Goal: Information Seeking & Learning: Learn about a topic

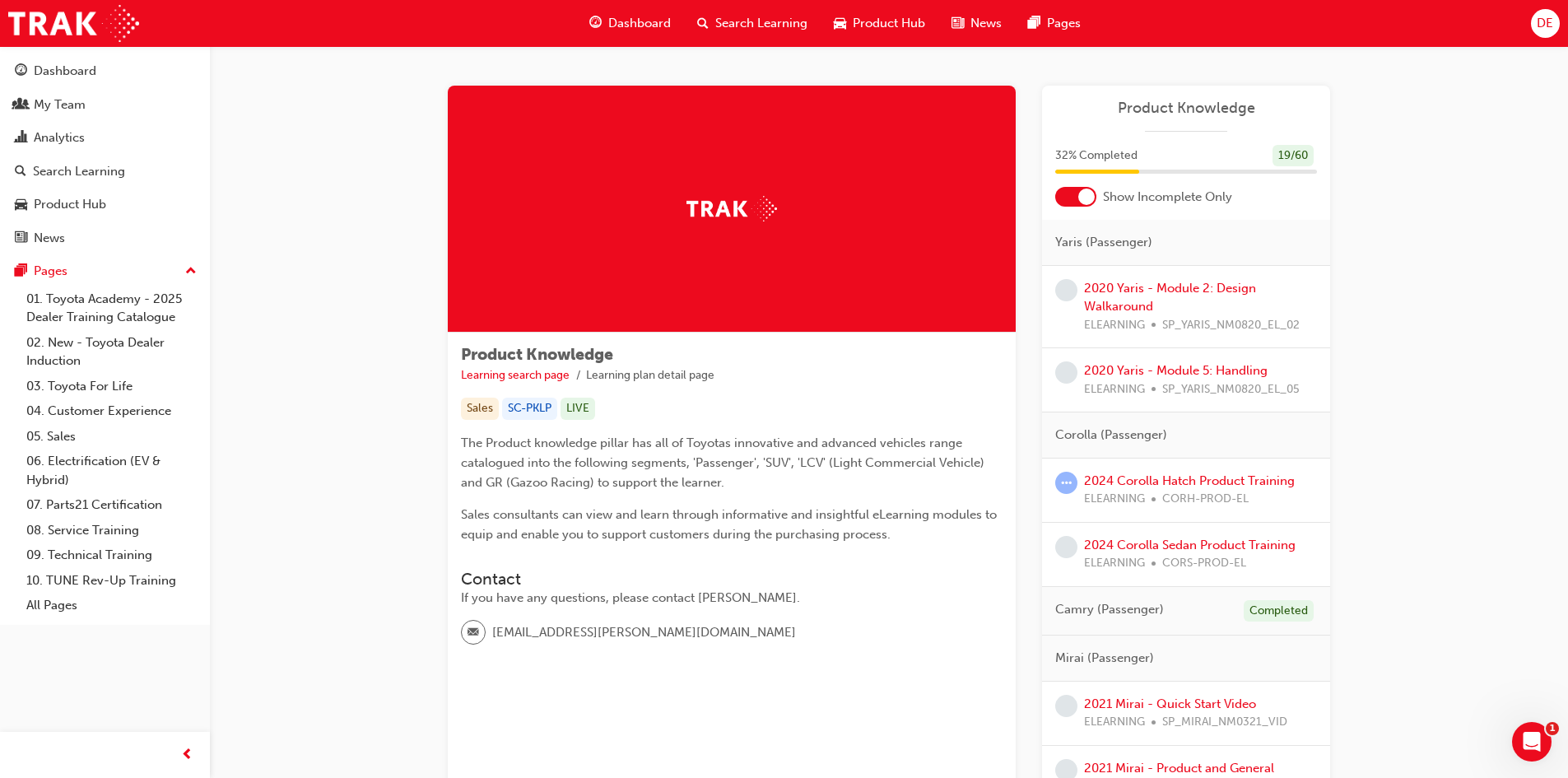
drag, startPoint x: 332, startPoint y: 429, endPoint x: 335, endPoint y: 421, distance: 8.5
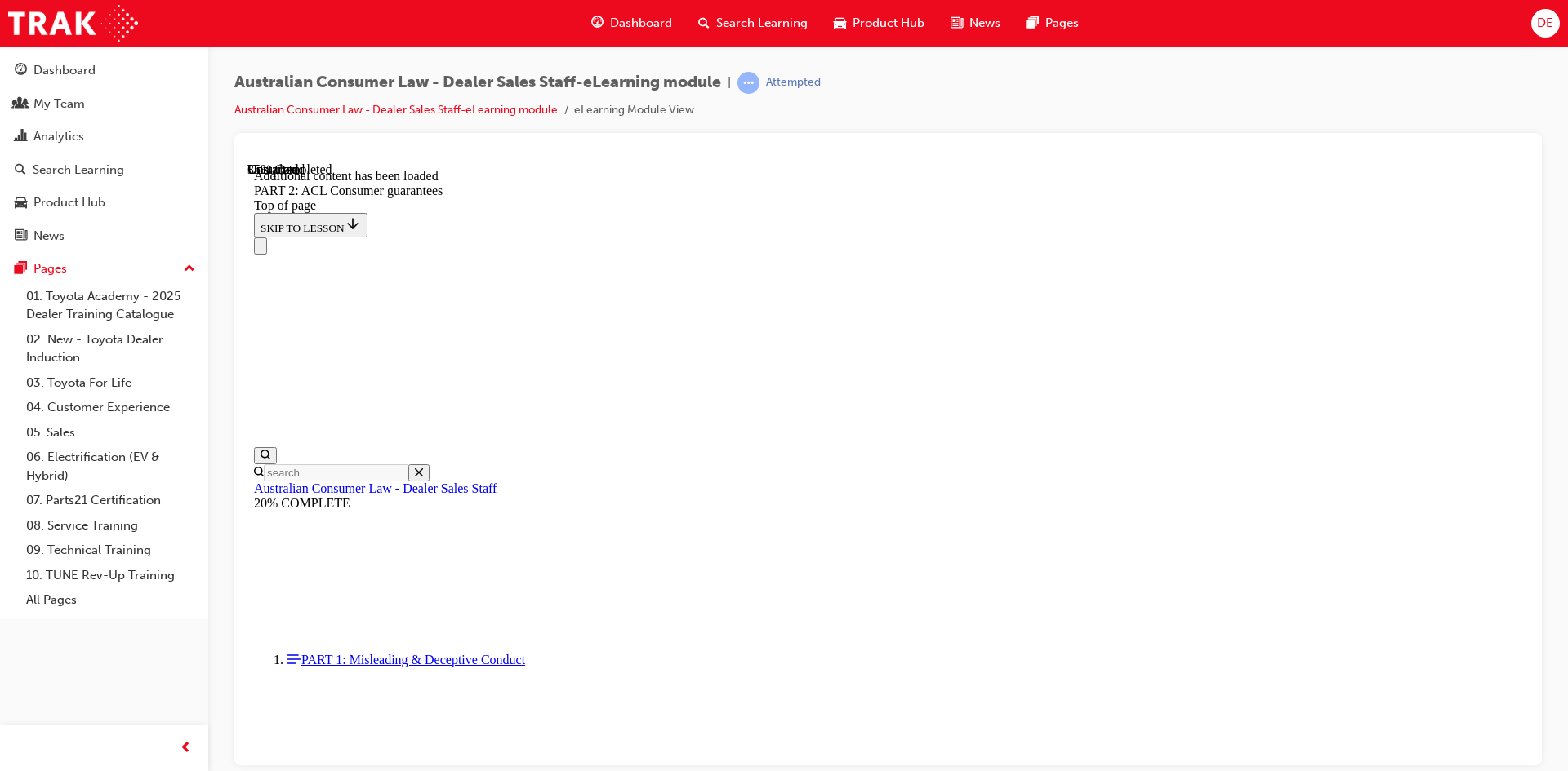
scroll to position [7242, 0]
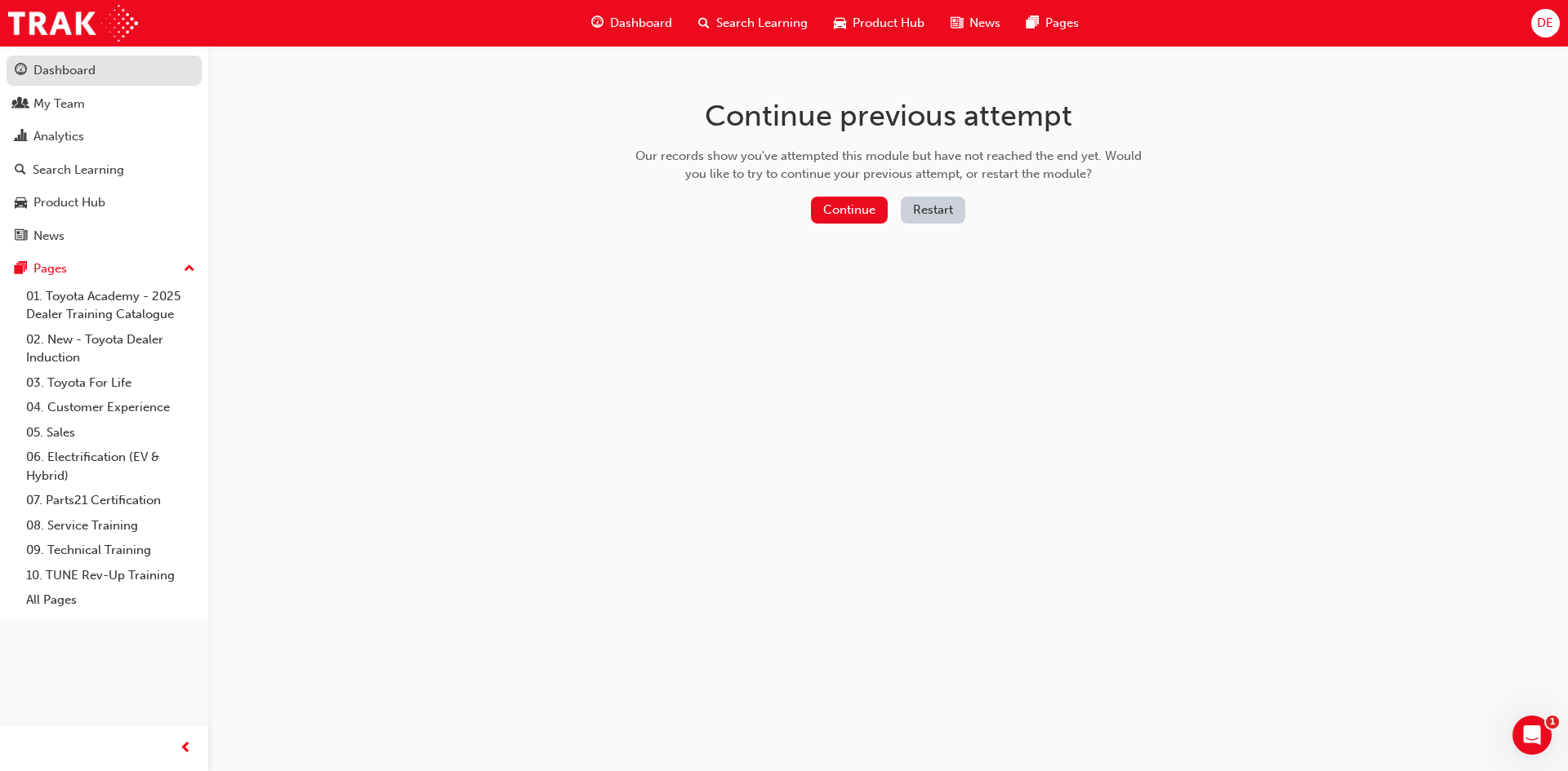
click at [106, 78] on div "Dashboard" at bounding box center [104, 70] width 179 height 21
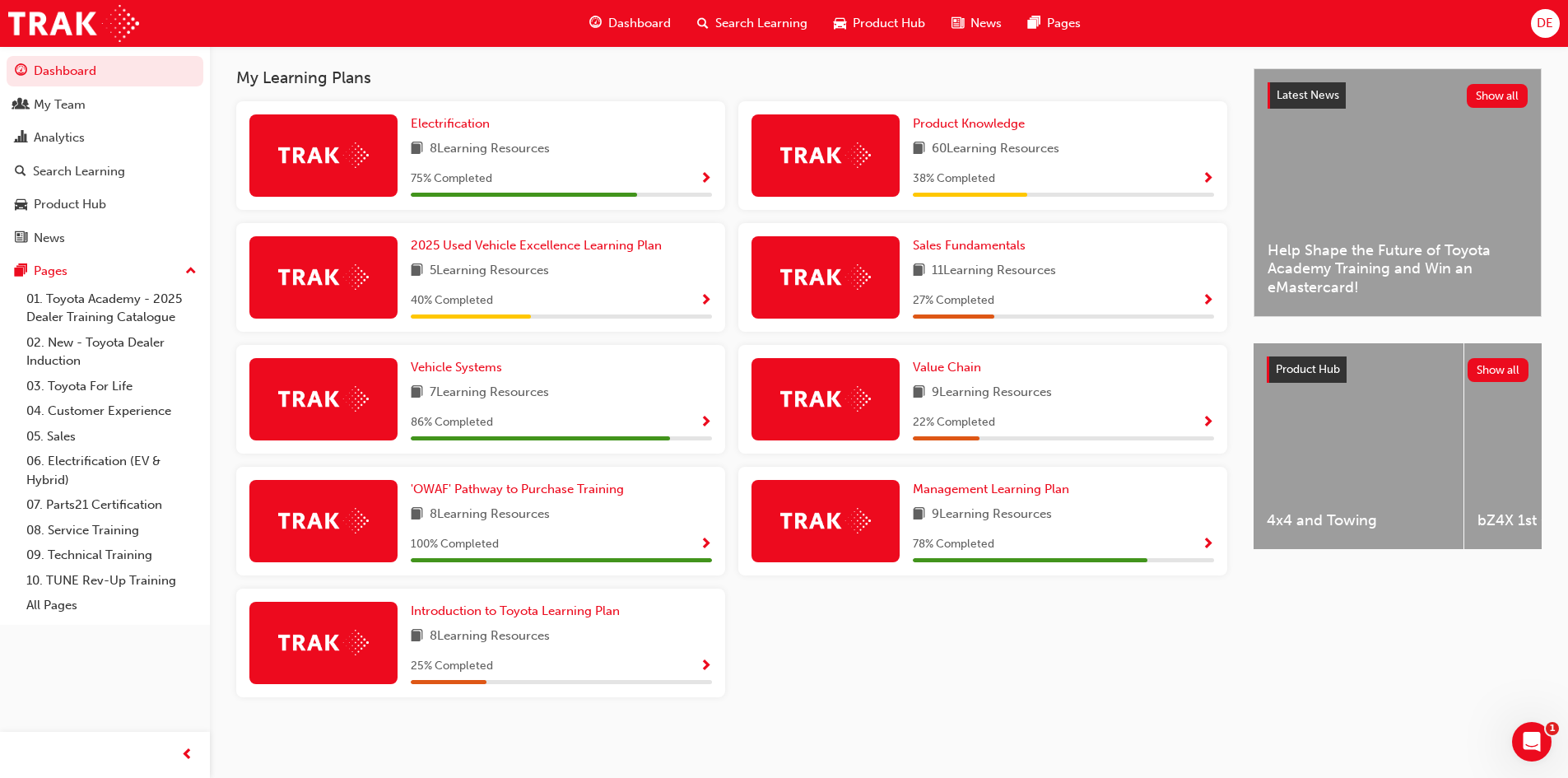
scroll to position [358, 0]
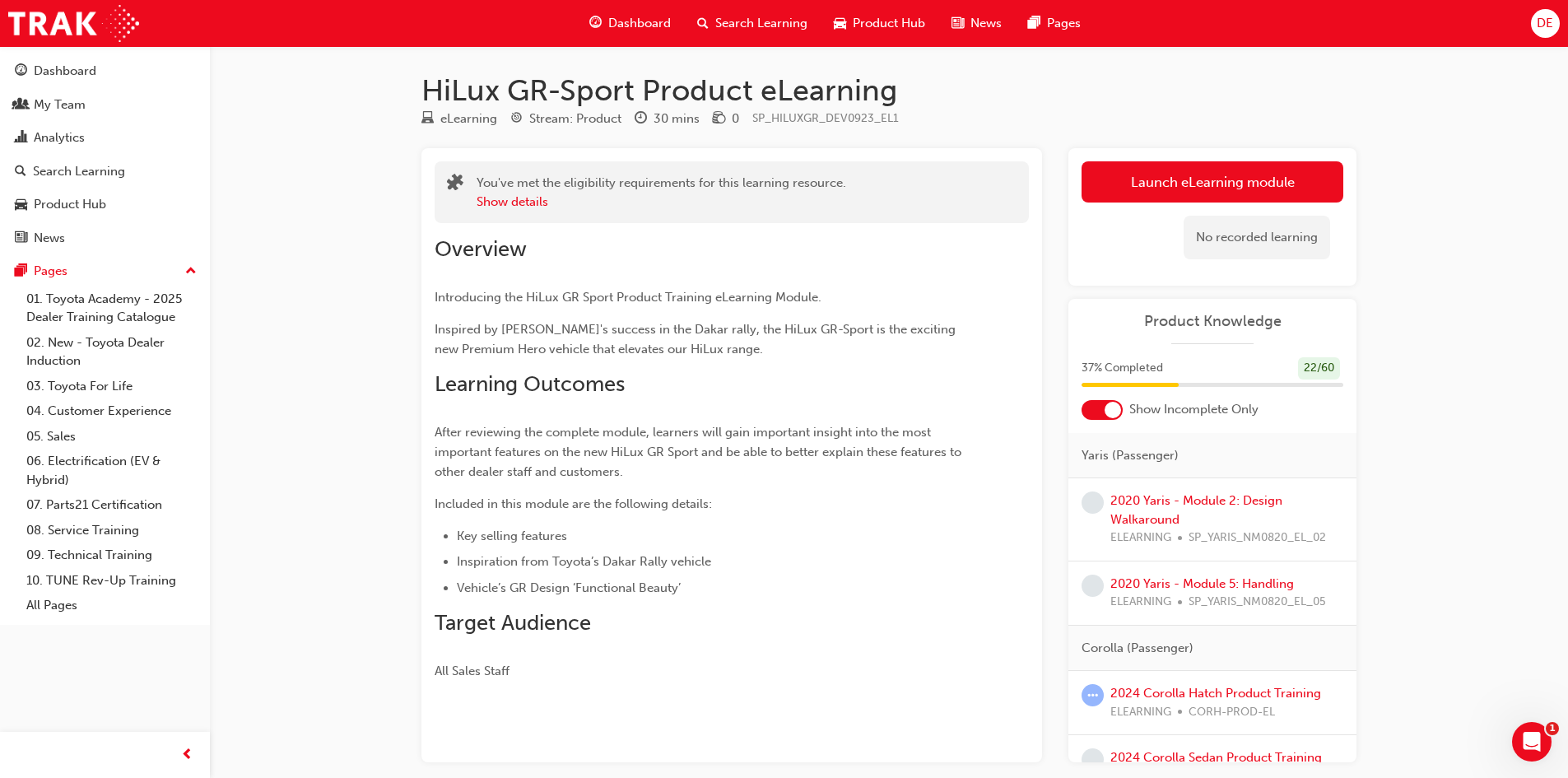
click at [1116, 187] on link "Launch eLearning module" at bounding box center [1212, 181] width 262 height 41
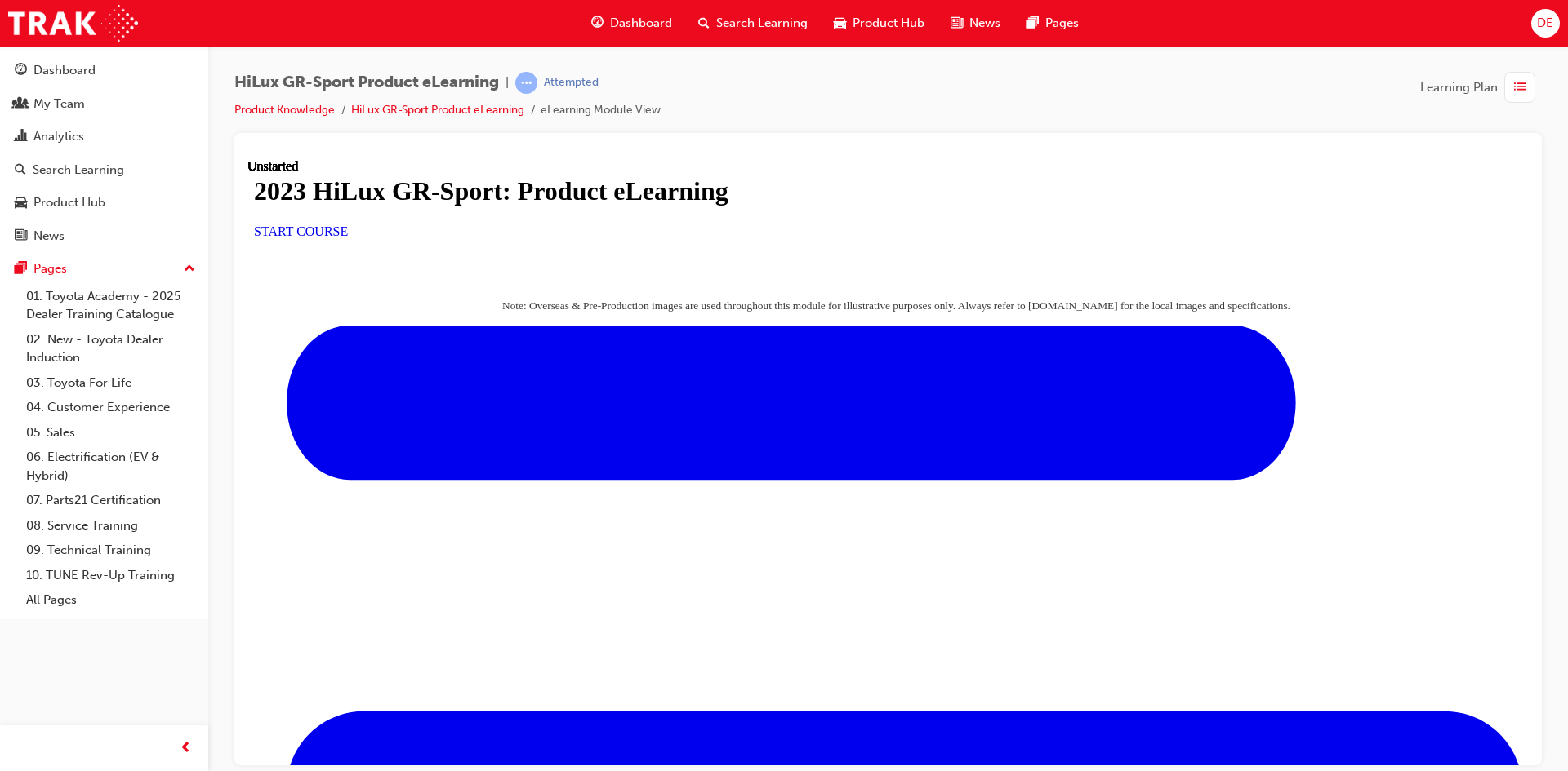
click at [348, 237] on link "START COURSE" at bounding box center [300, 230] width 94 height 14
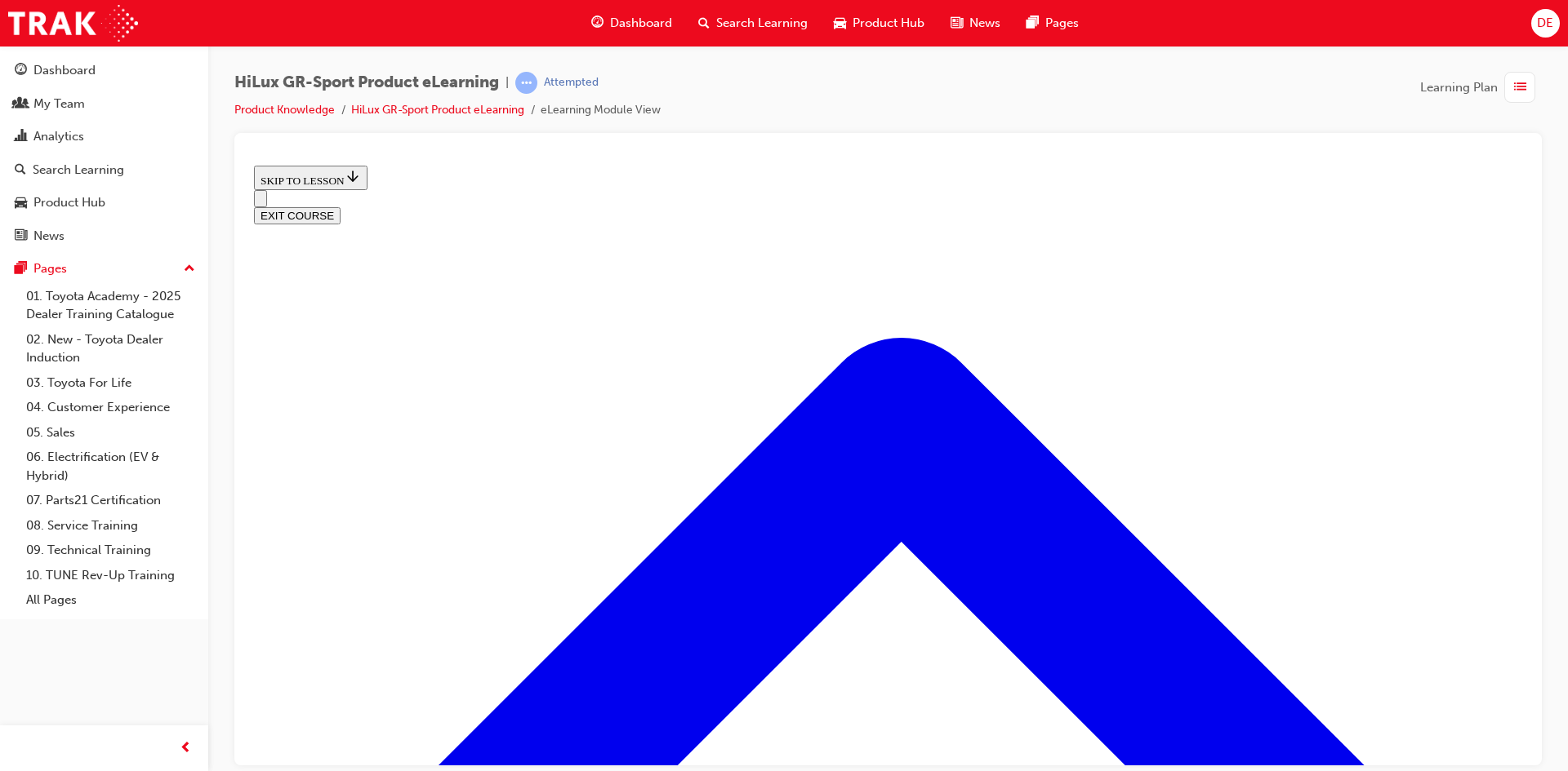
scroll to position [769, 0]
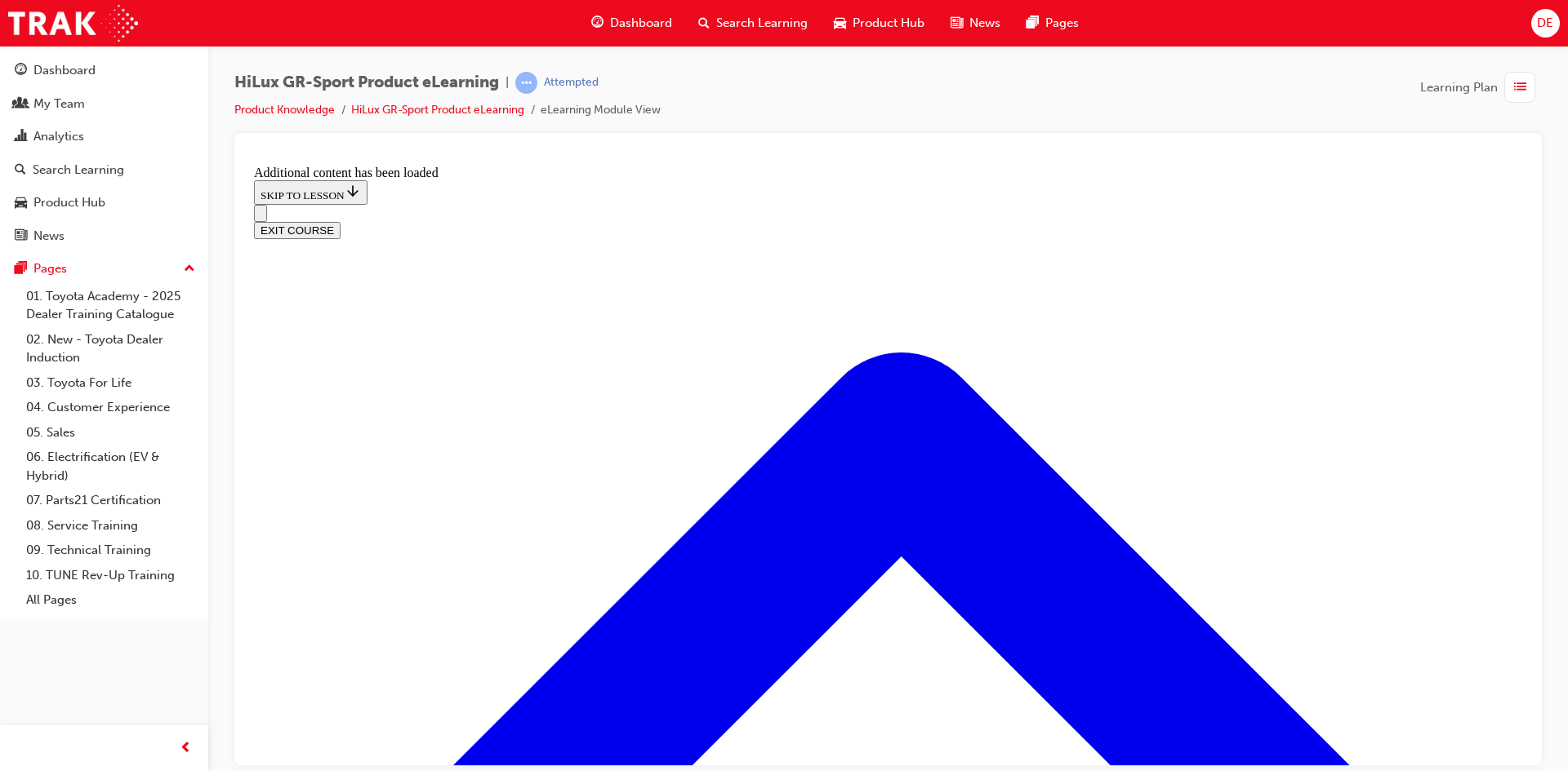
scroll to position [1542, 0]
drag, startPoint x: 1034, startPoint y: 516, endPoint x: 949, endPoint y: 434, distance: 118.1
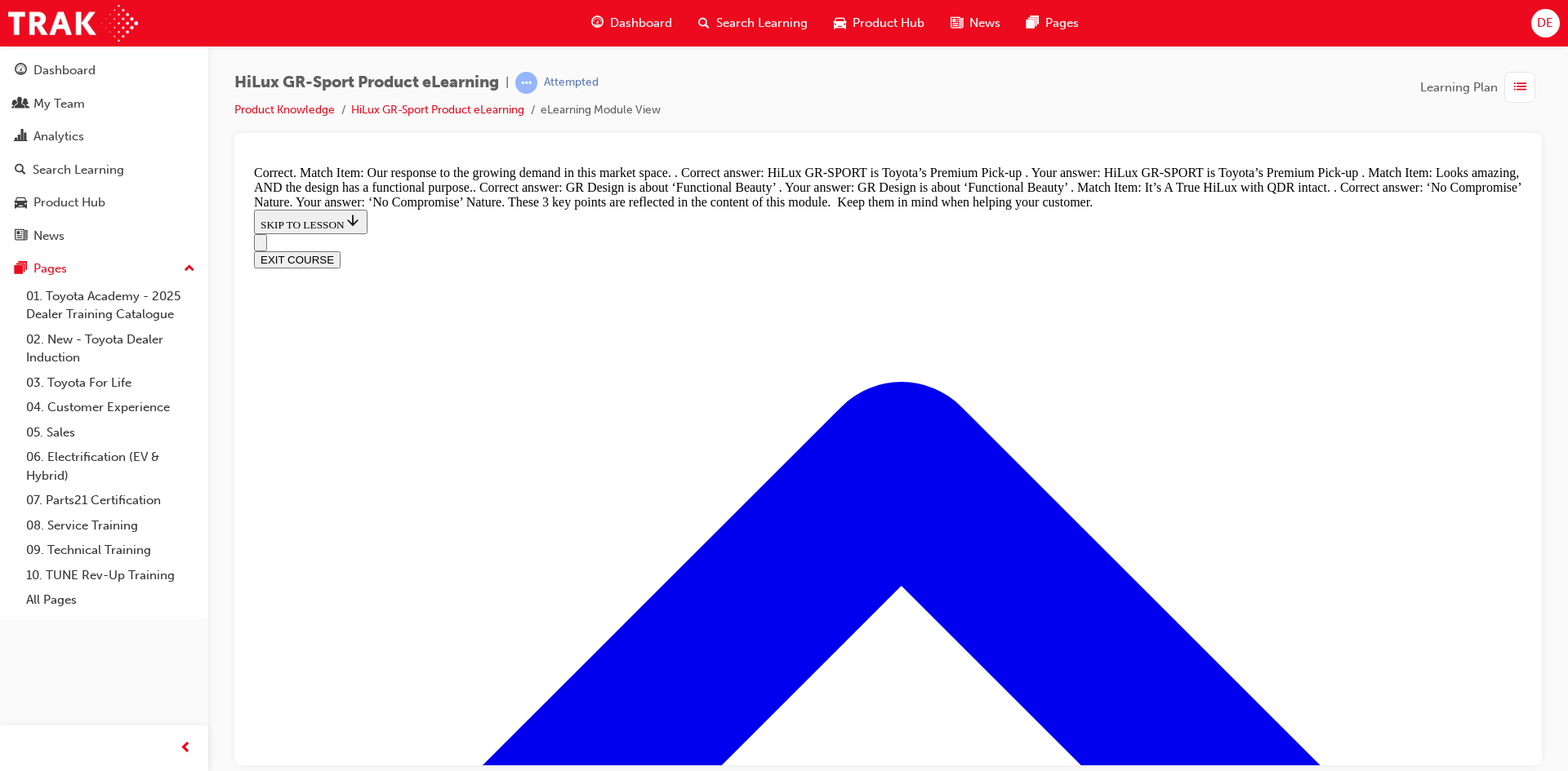
scroll to position [1905, 0]
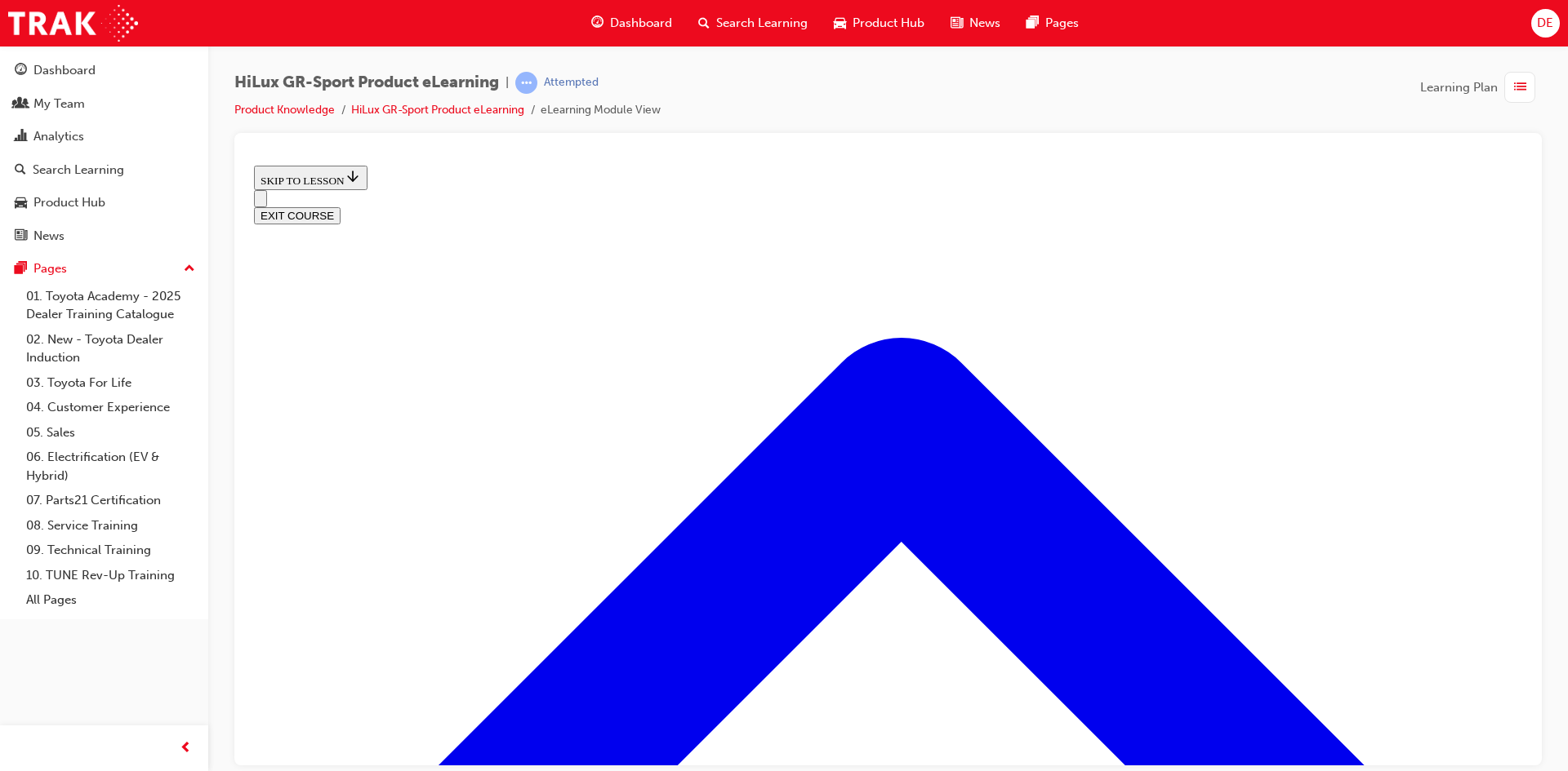
scroll to position [510, 0]
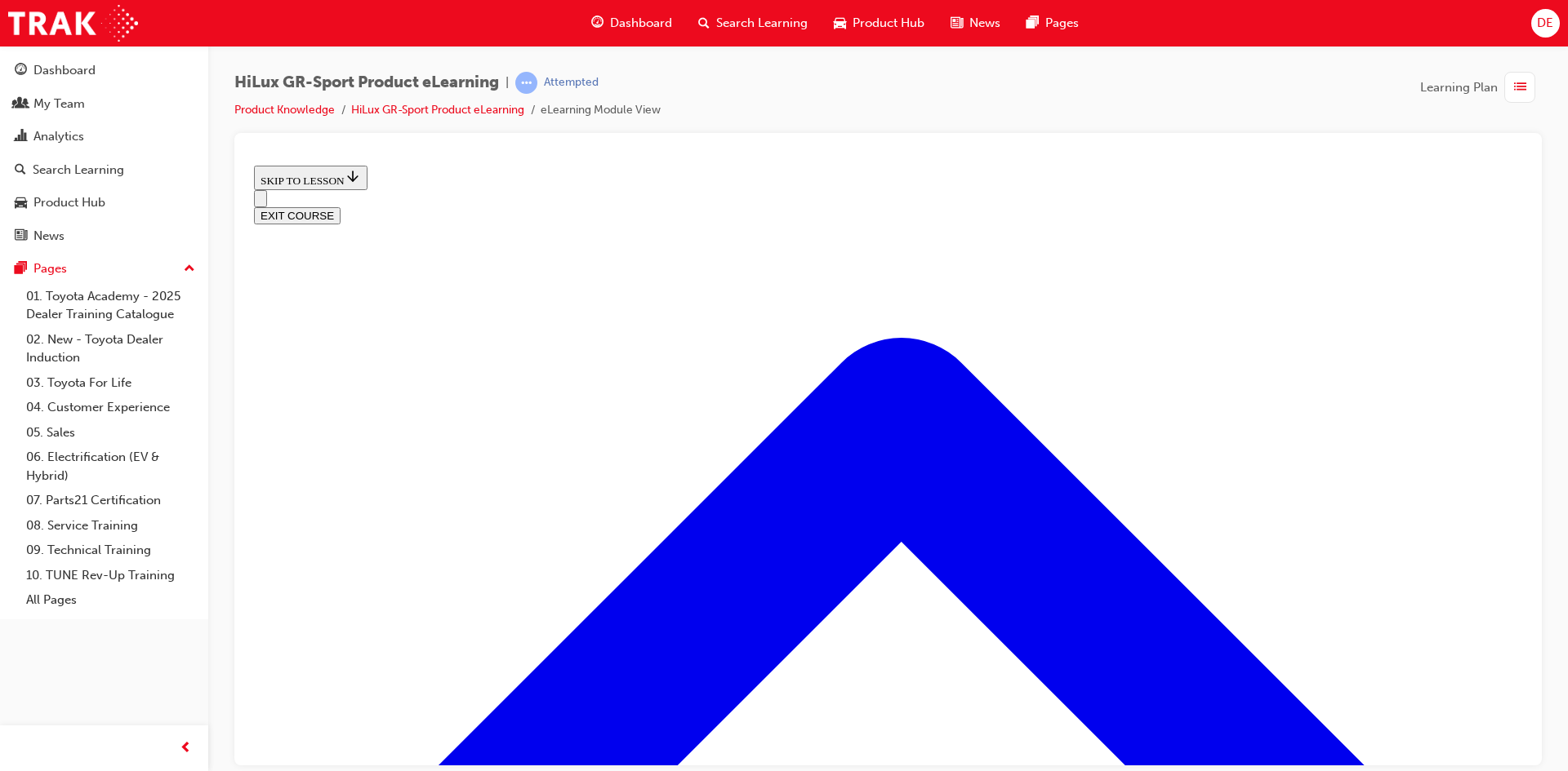
scroll to position [124, 0]
drag, startPoint x: 412, startPoint y: 588, endPoint x: 422, endPoint y: 559, distance: 30.7
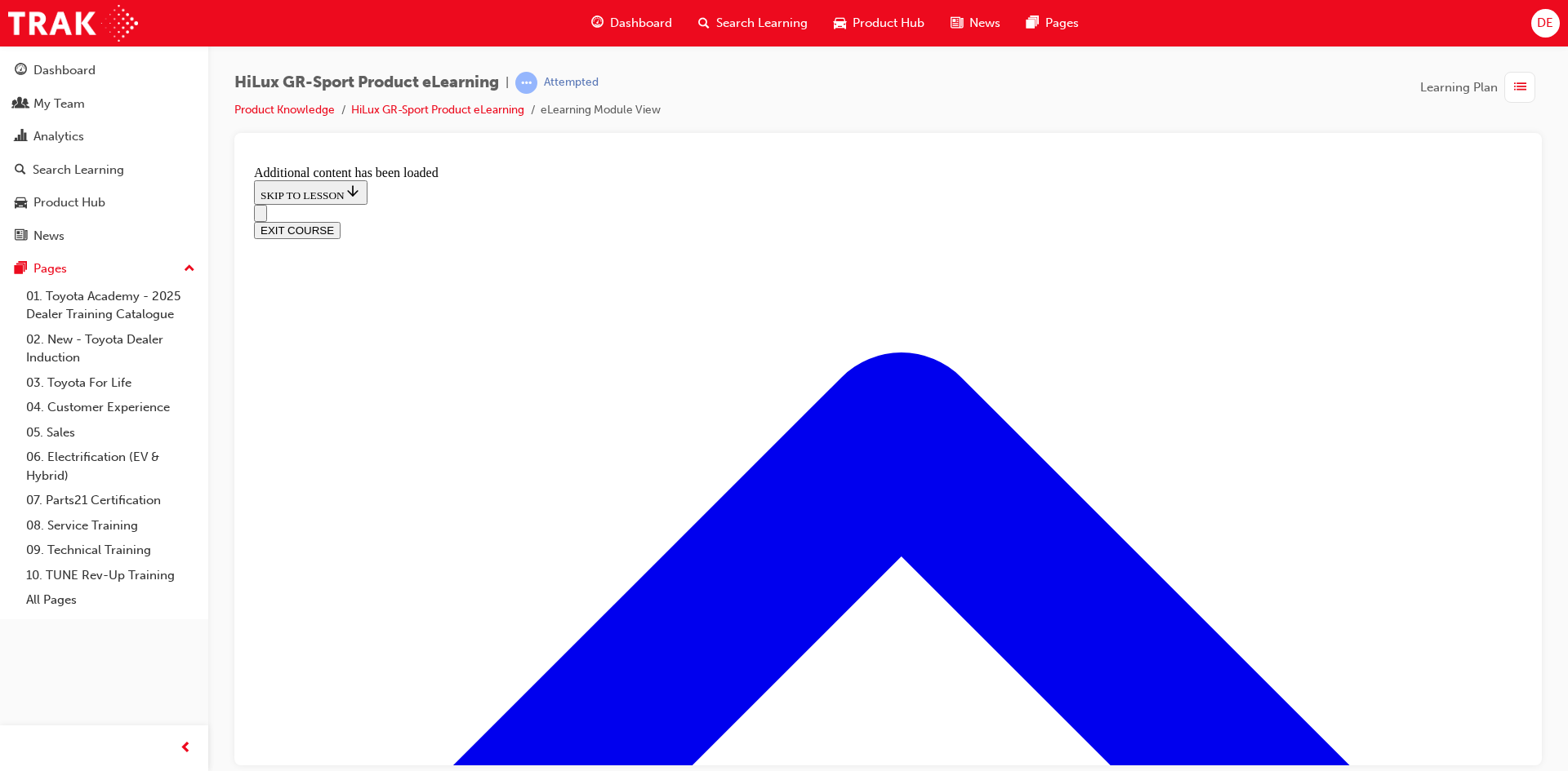
scroll to position [1447, 0]
radio input "true"
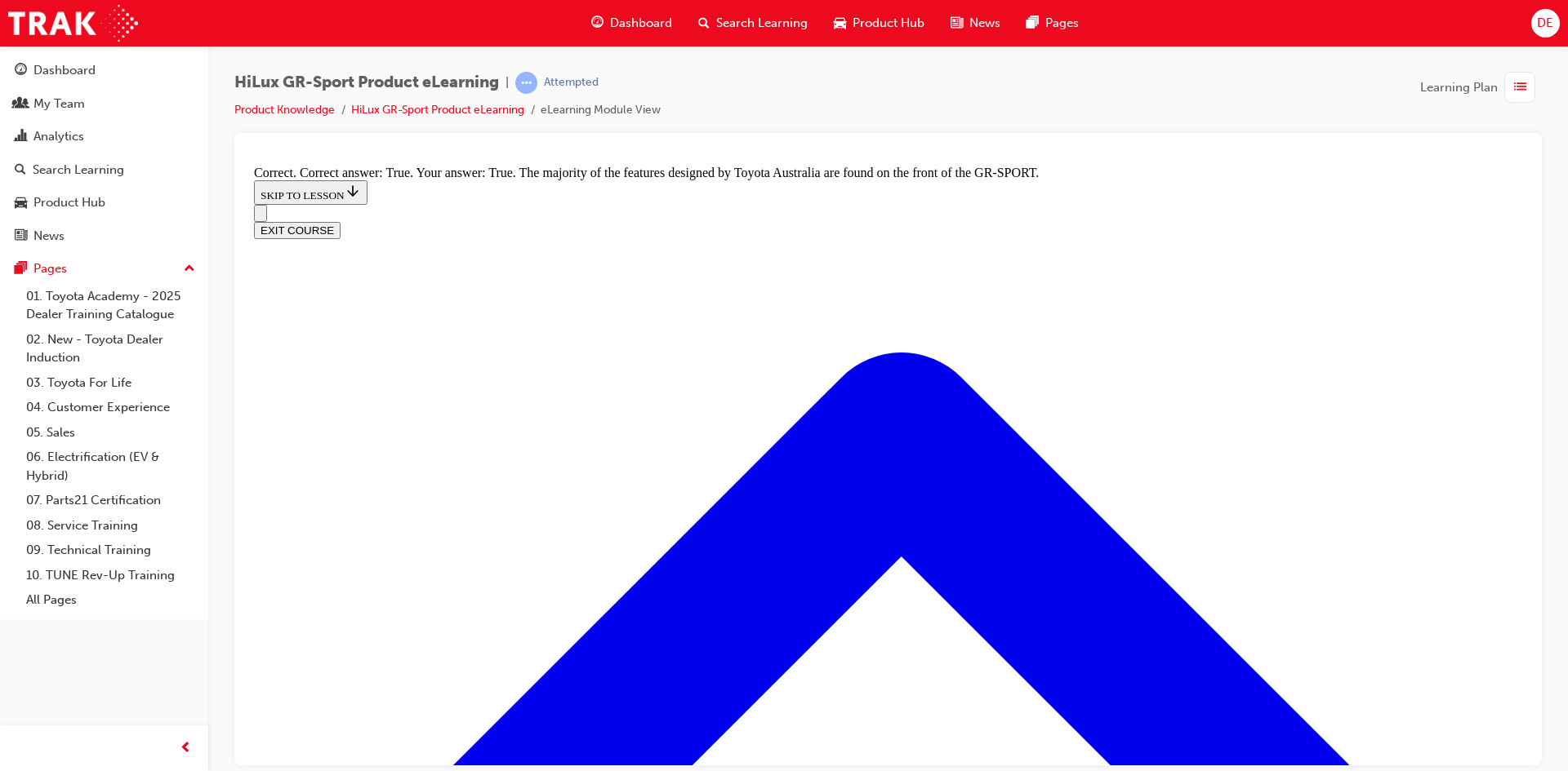
scroll to position [2099, 0]
radio input "true"
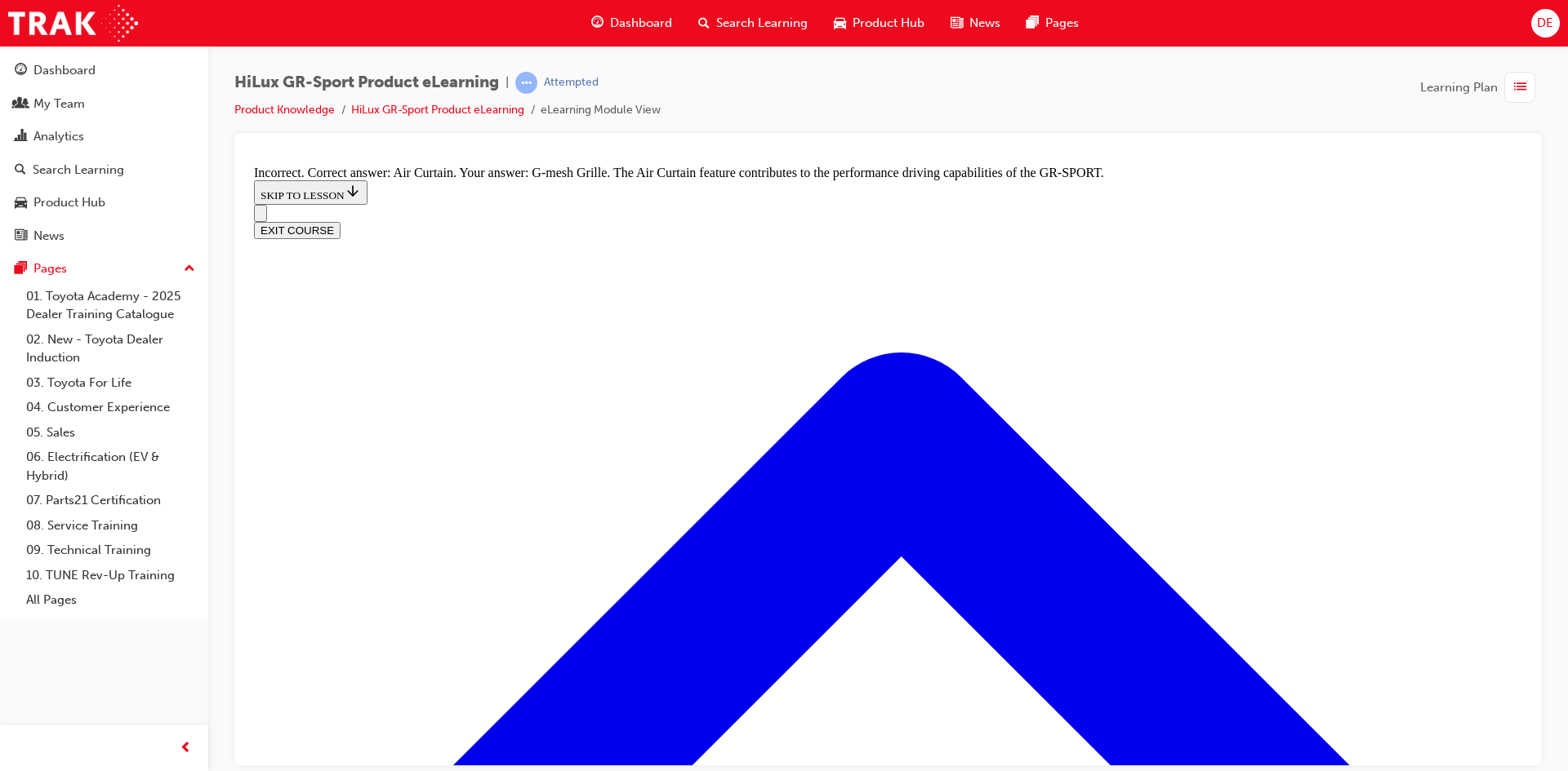
drag, startPoint x: 677, startPoint y: 408, endPoint x: 770, endPoint y: 439, distance: 98.0
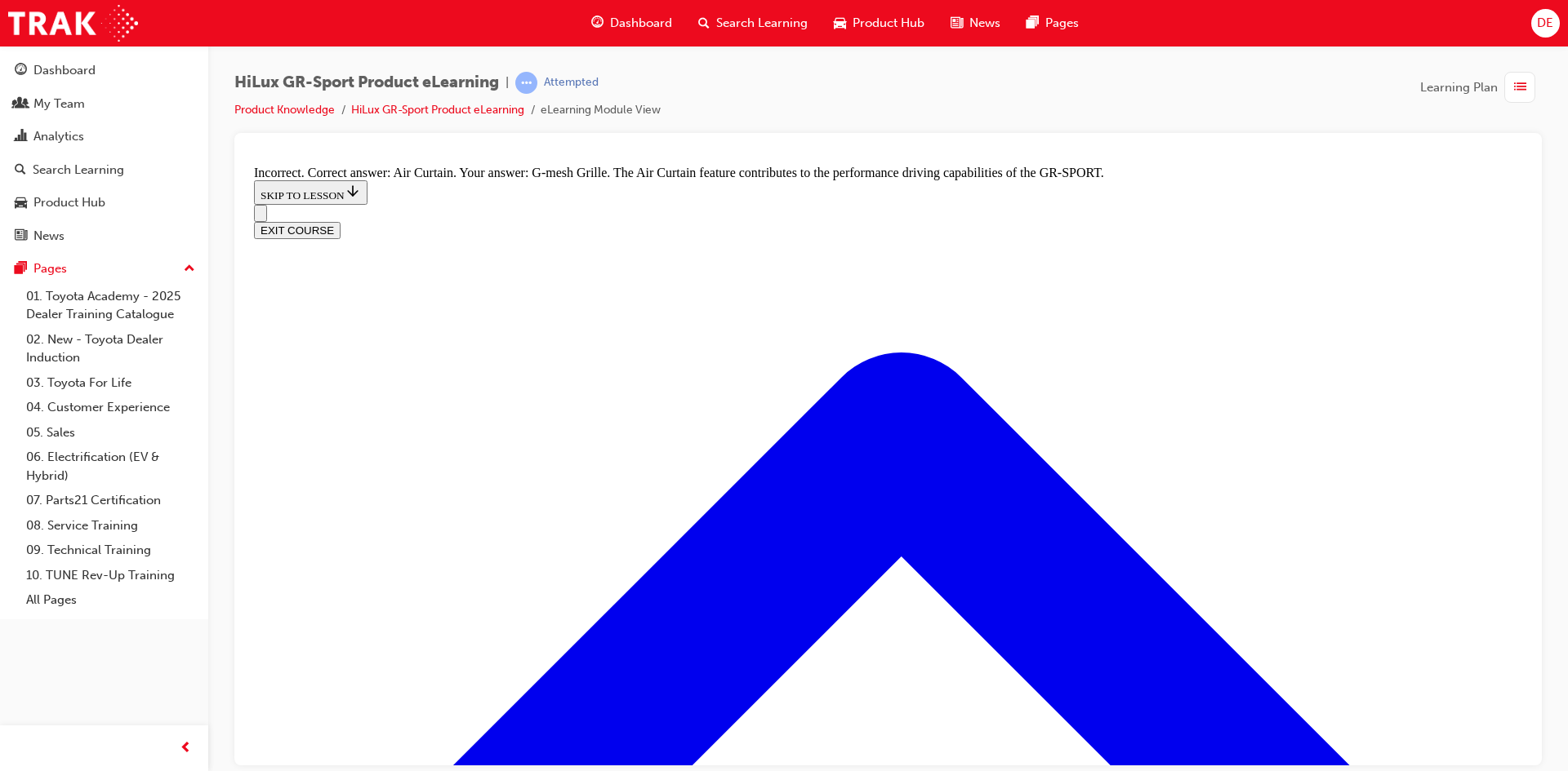
radio input "true"
drag, startPoint x: 869, startPoint y: 511, endPoint x: 870, endPoint y: 521, distance: 10.0
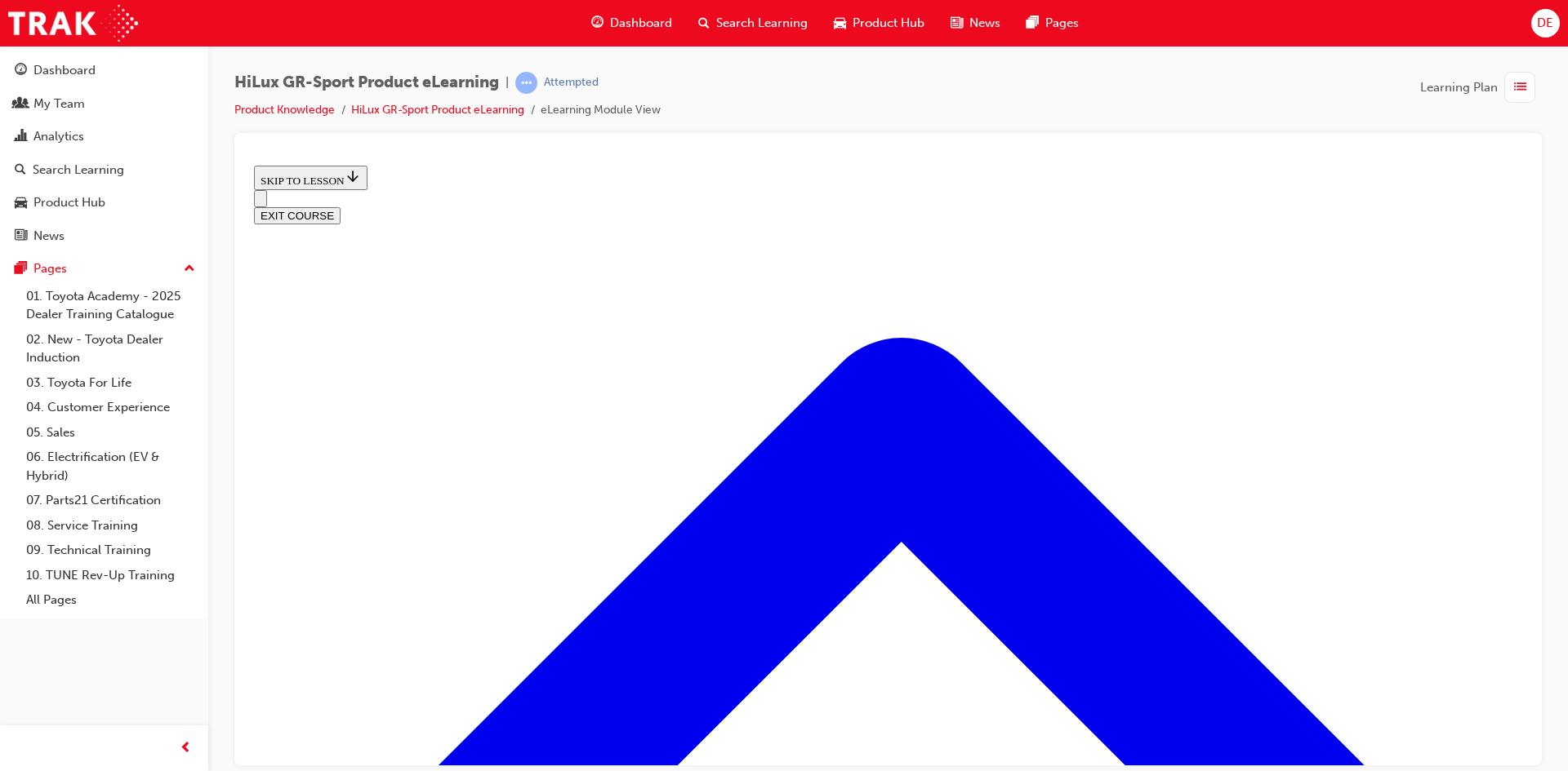
scroll to position [296, 0]
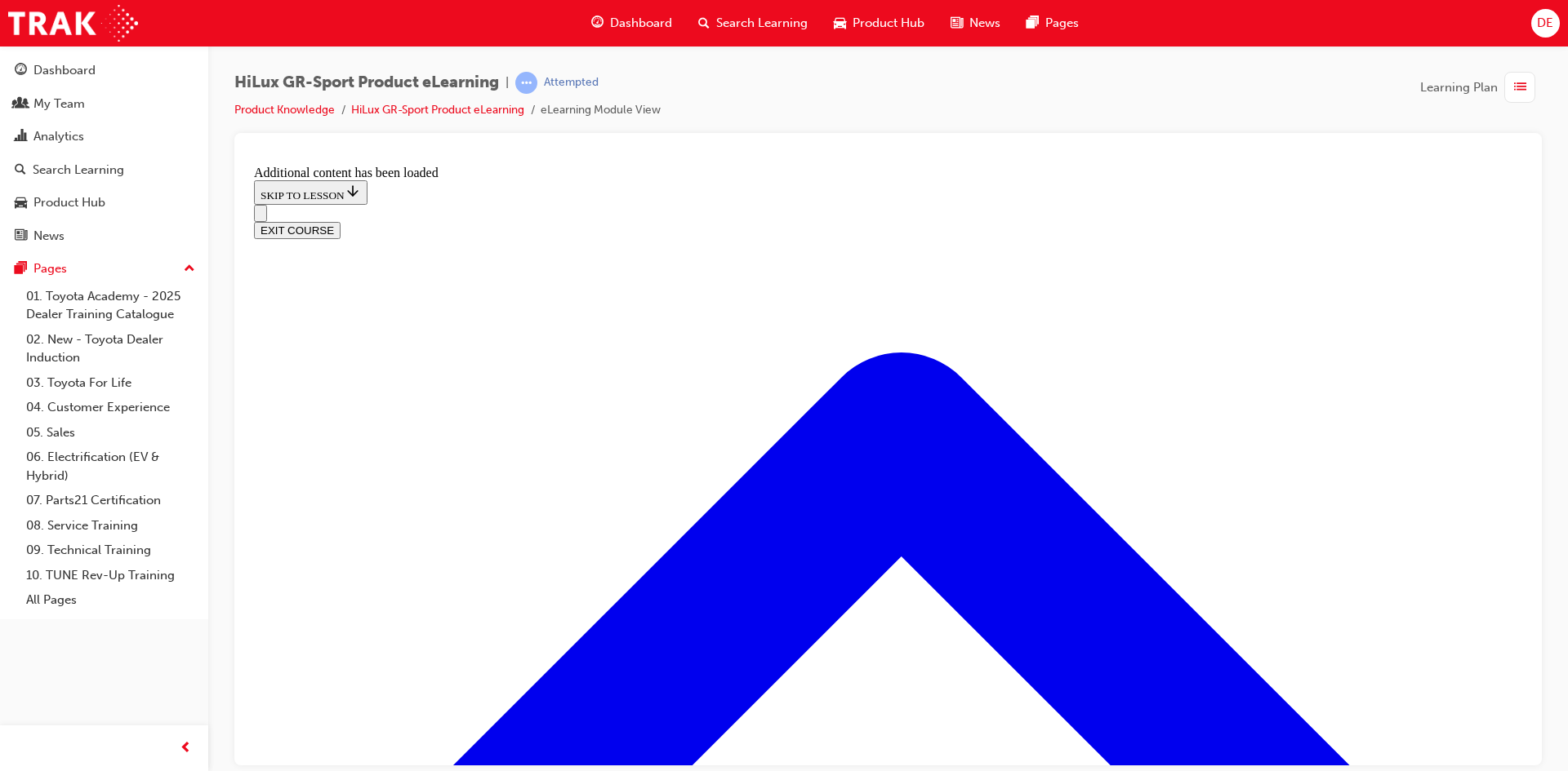
scroll to position [956, 0]
radio input "true"
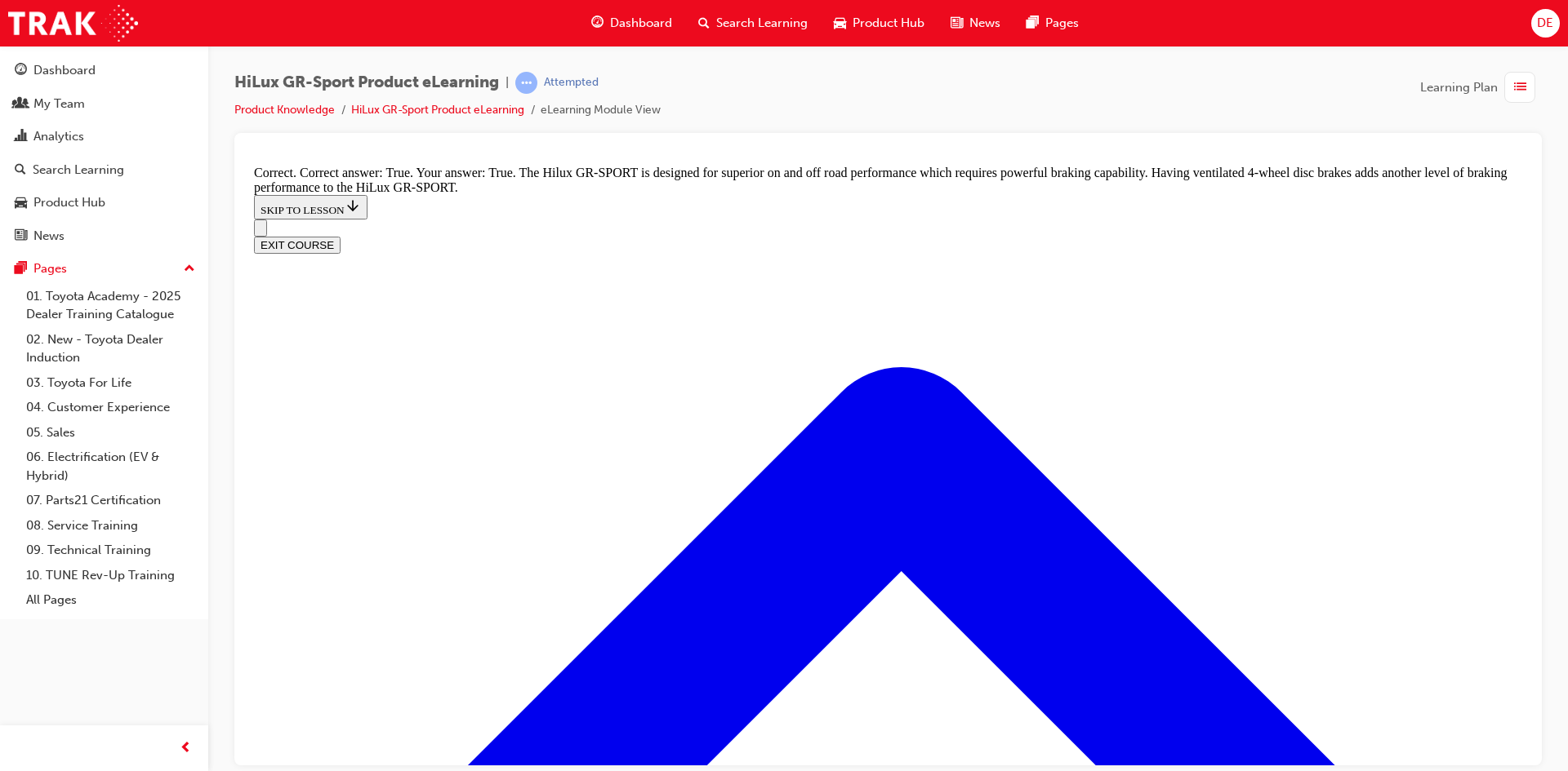
scroll to position [1209, 0]
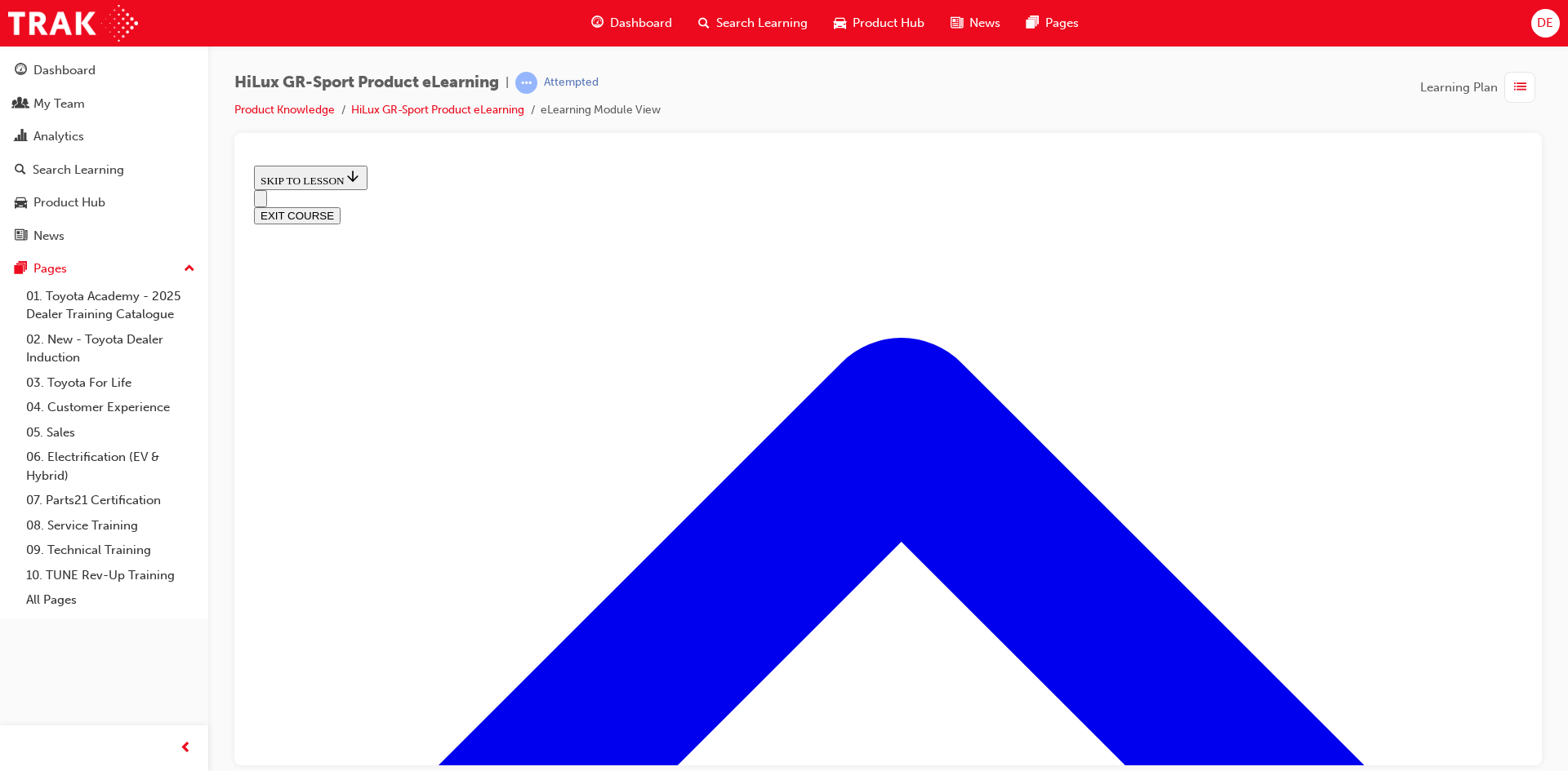
scroll to position [1512, 0]
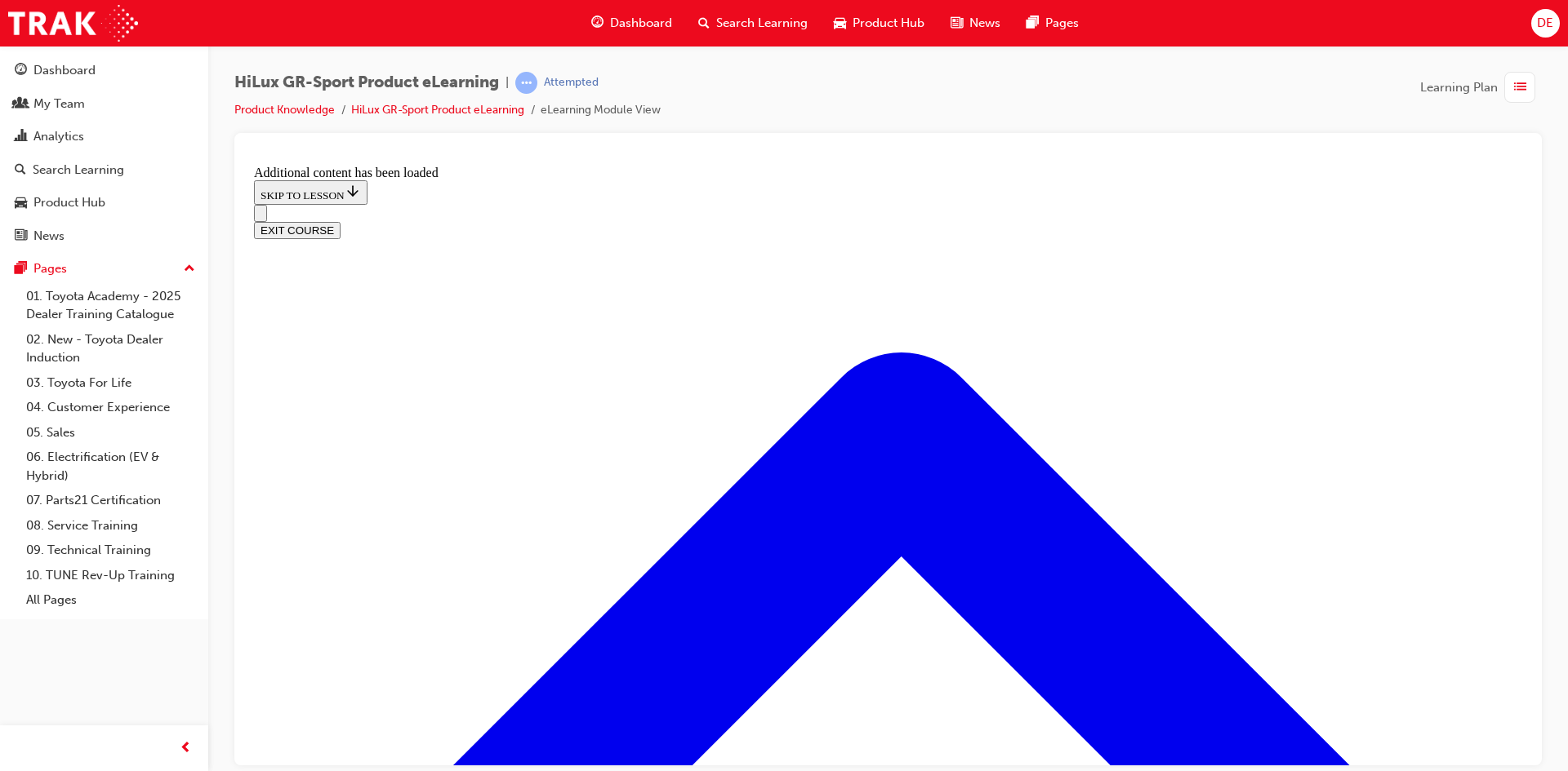
scroll to position [1962, 0]
checkbox input "true"
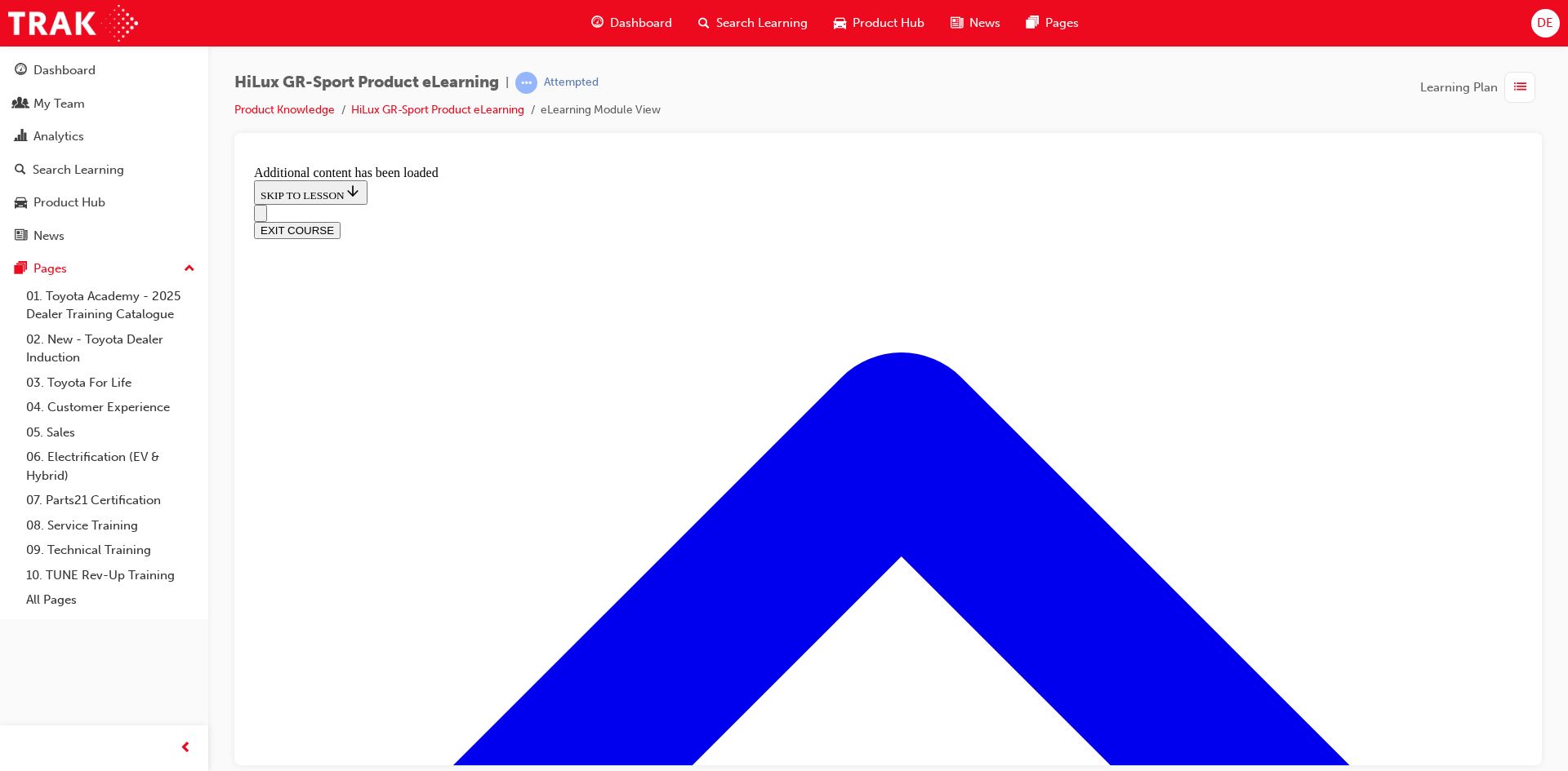
checkbox input "true"
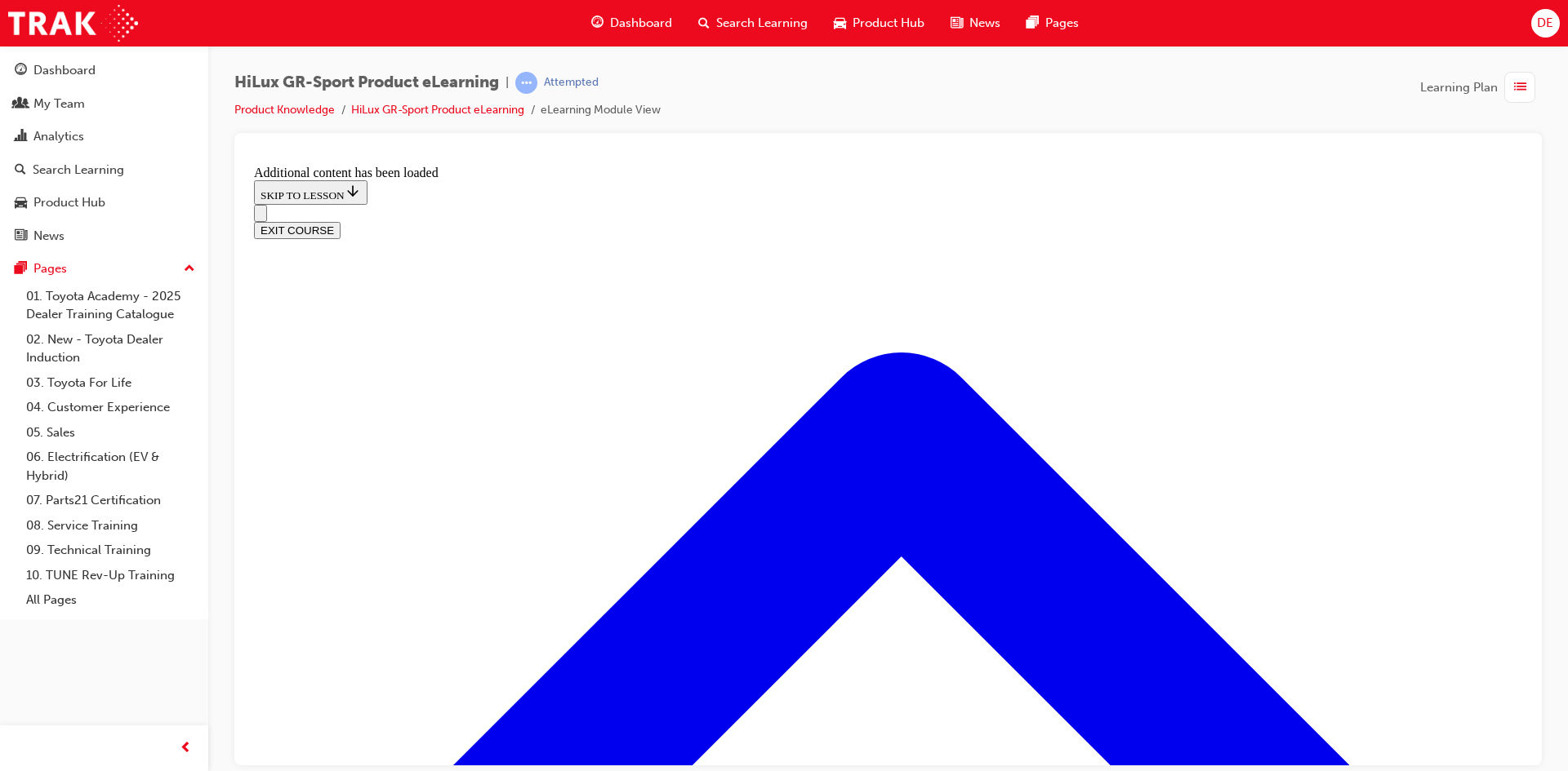
scroll to position [2125, 0]
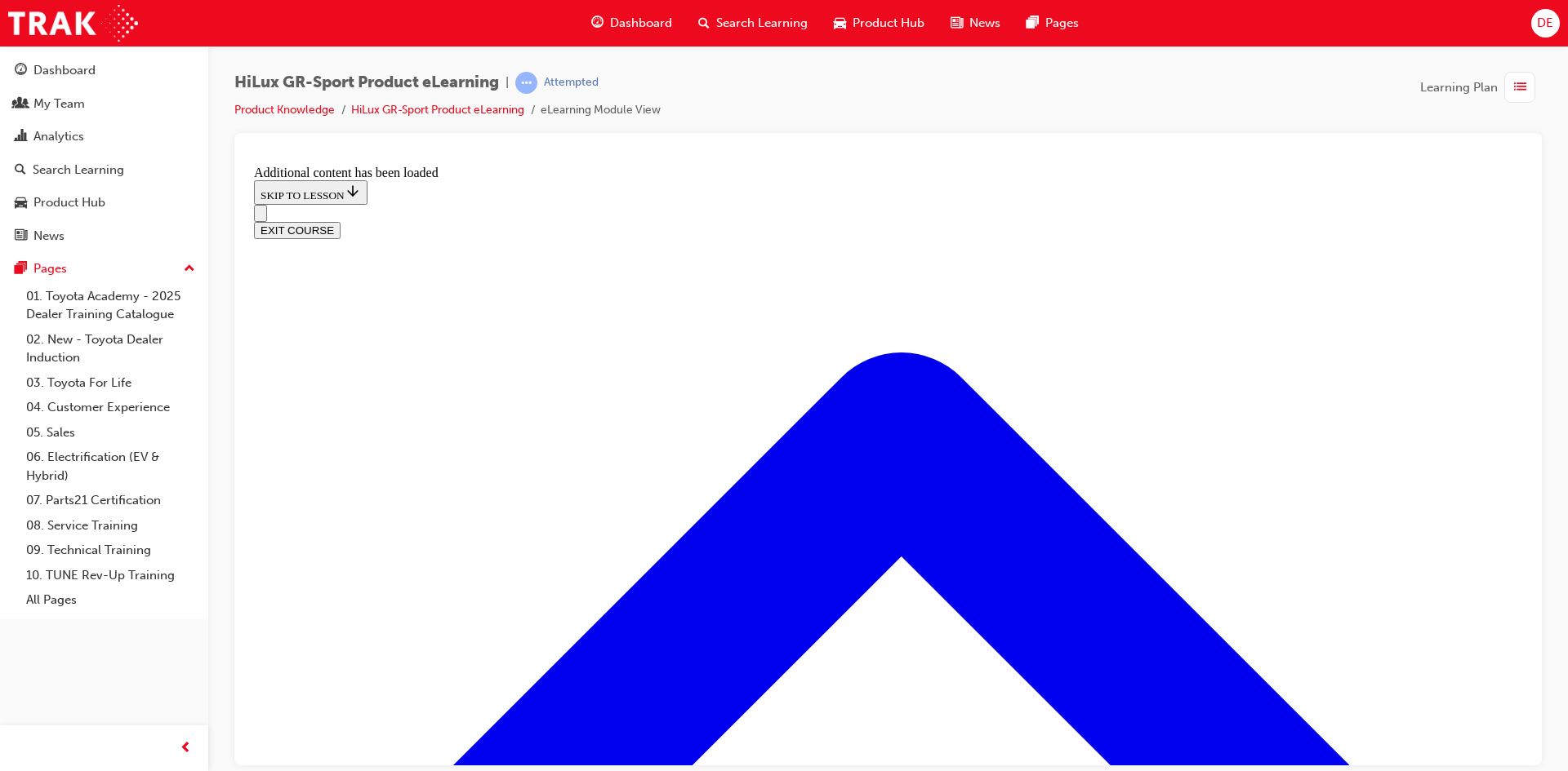
checkbox input "false"
checkbox input "true"
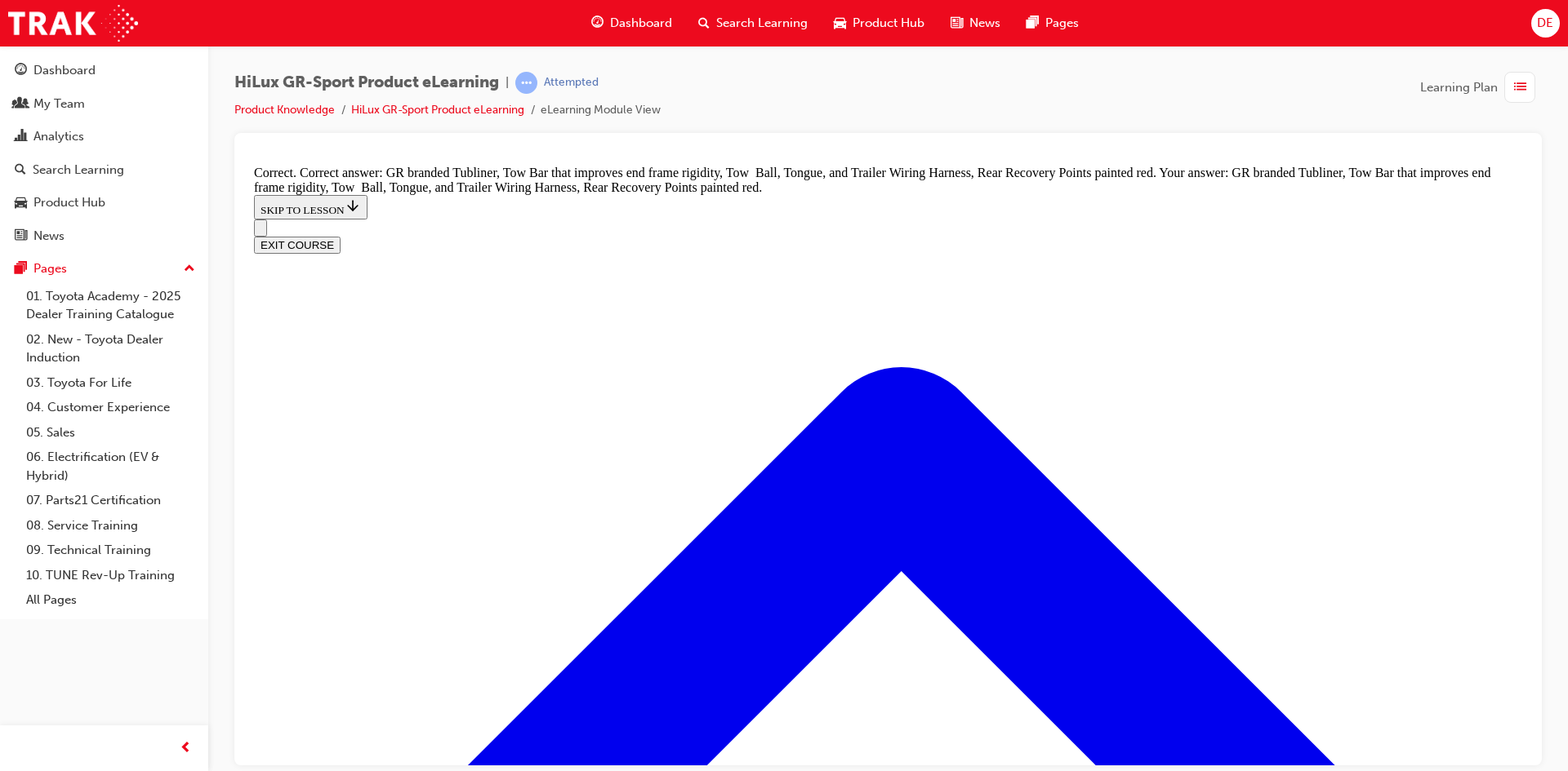
scroll to position [2335, 0]
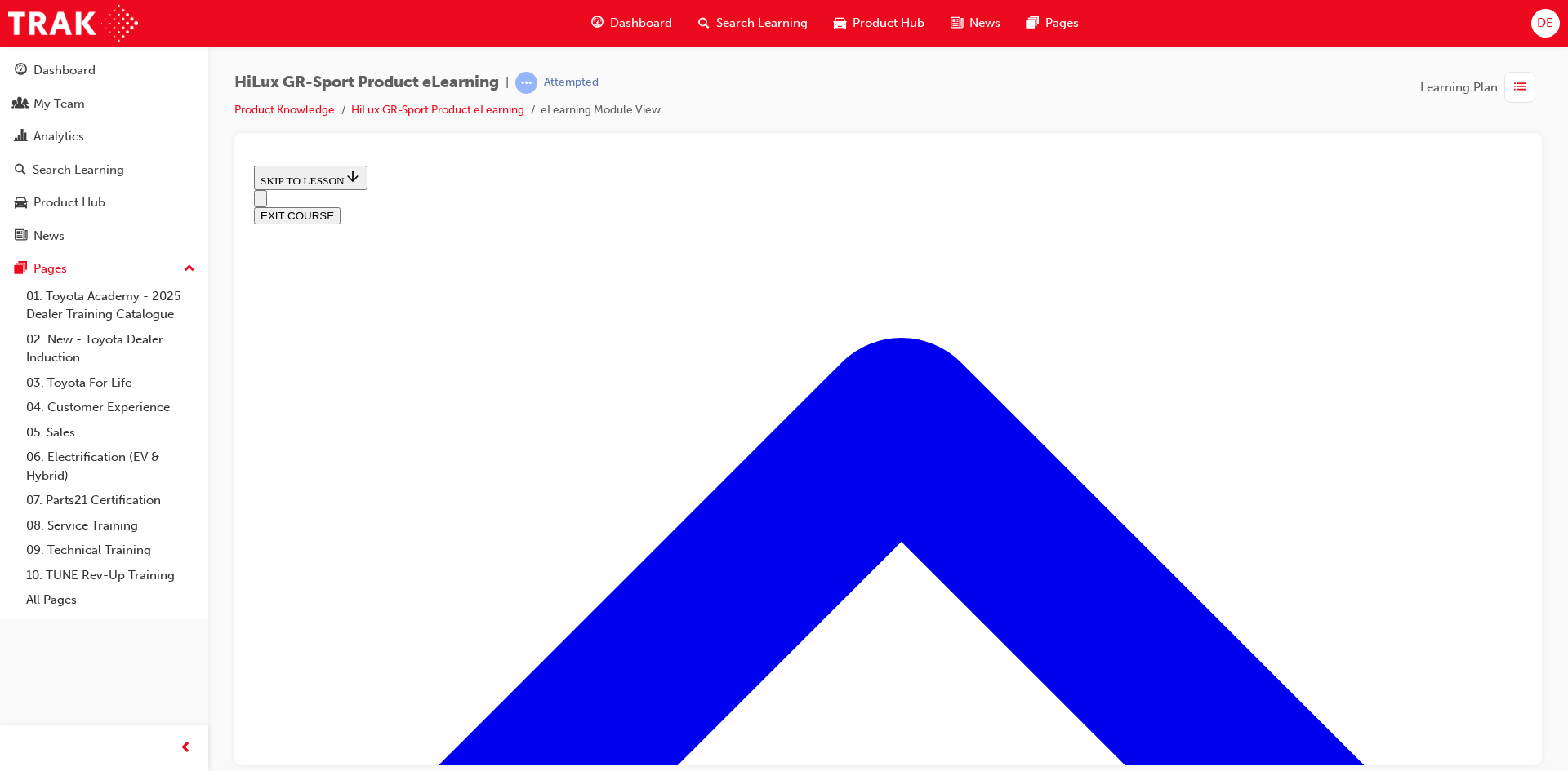
scroll to position [548, 0]
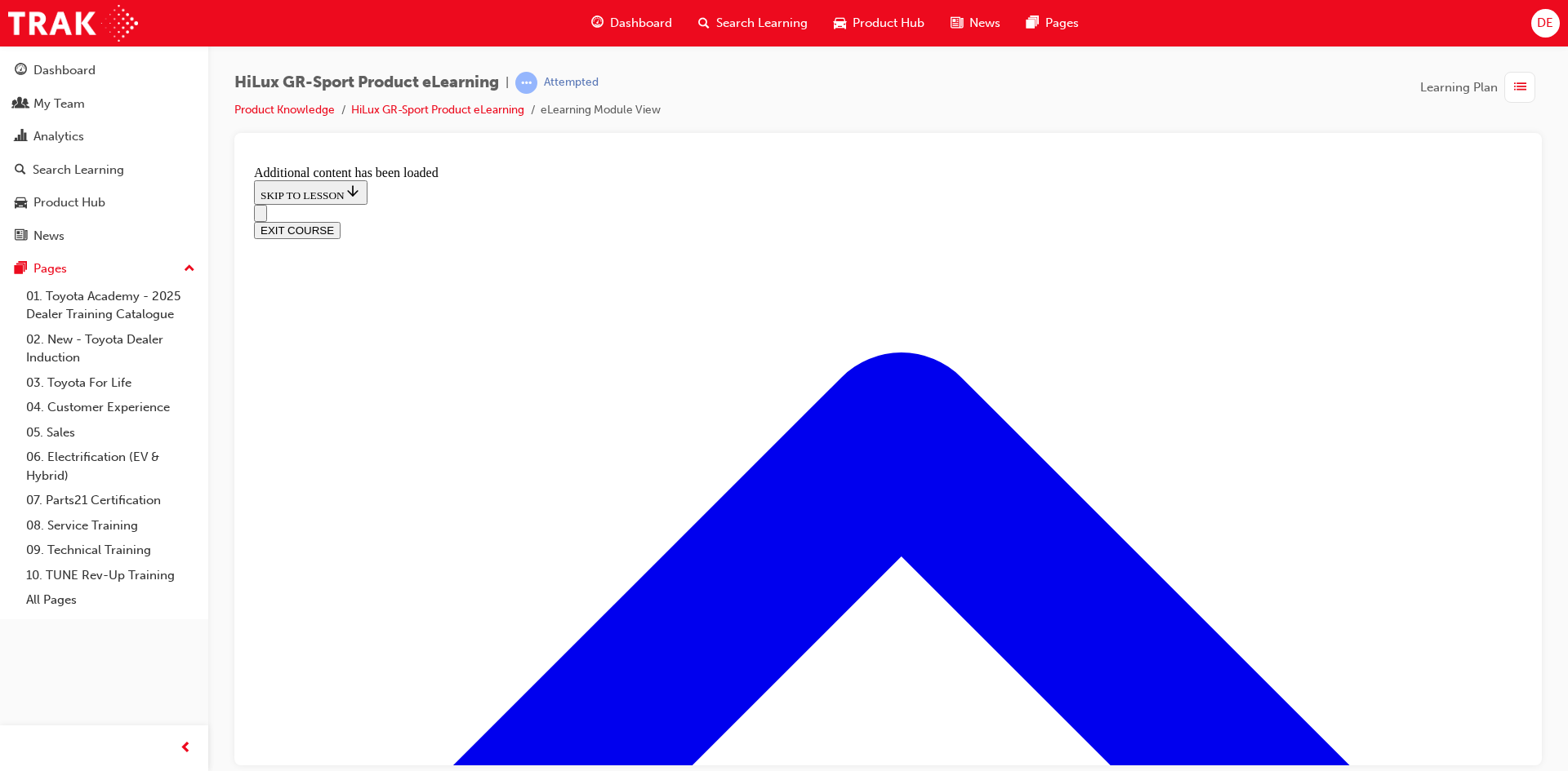
scroll to position [1387, 0]
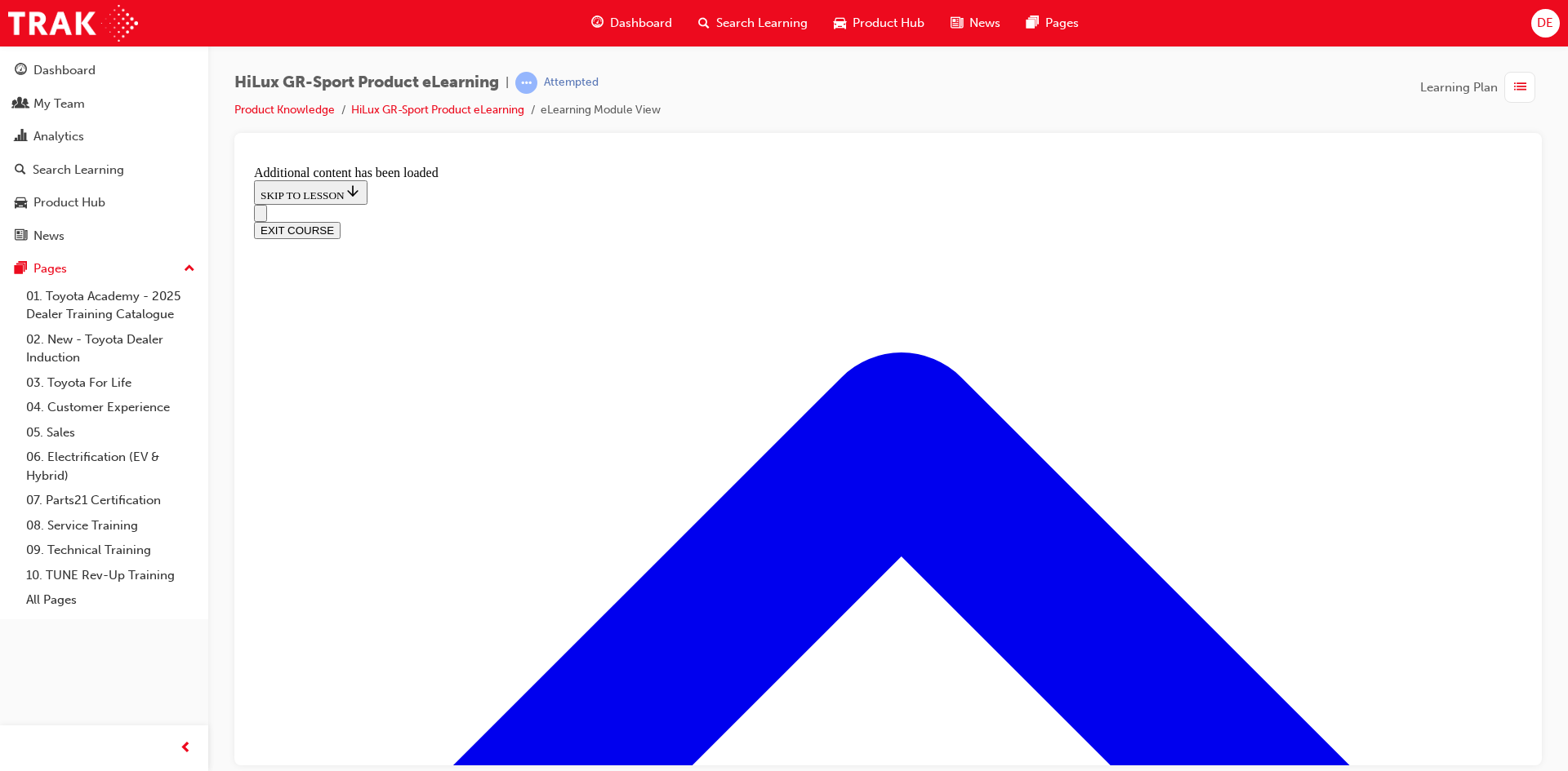
checkbox input "true"
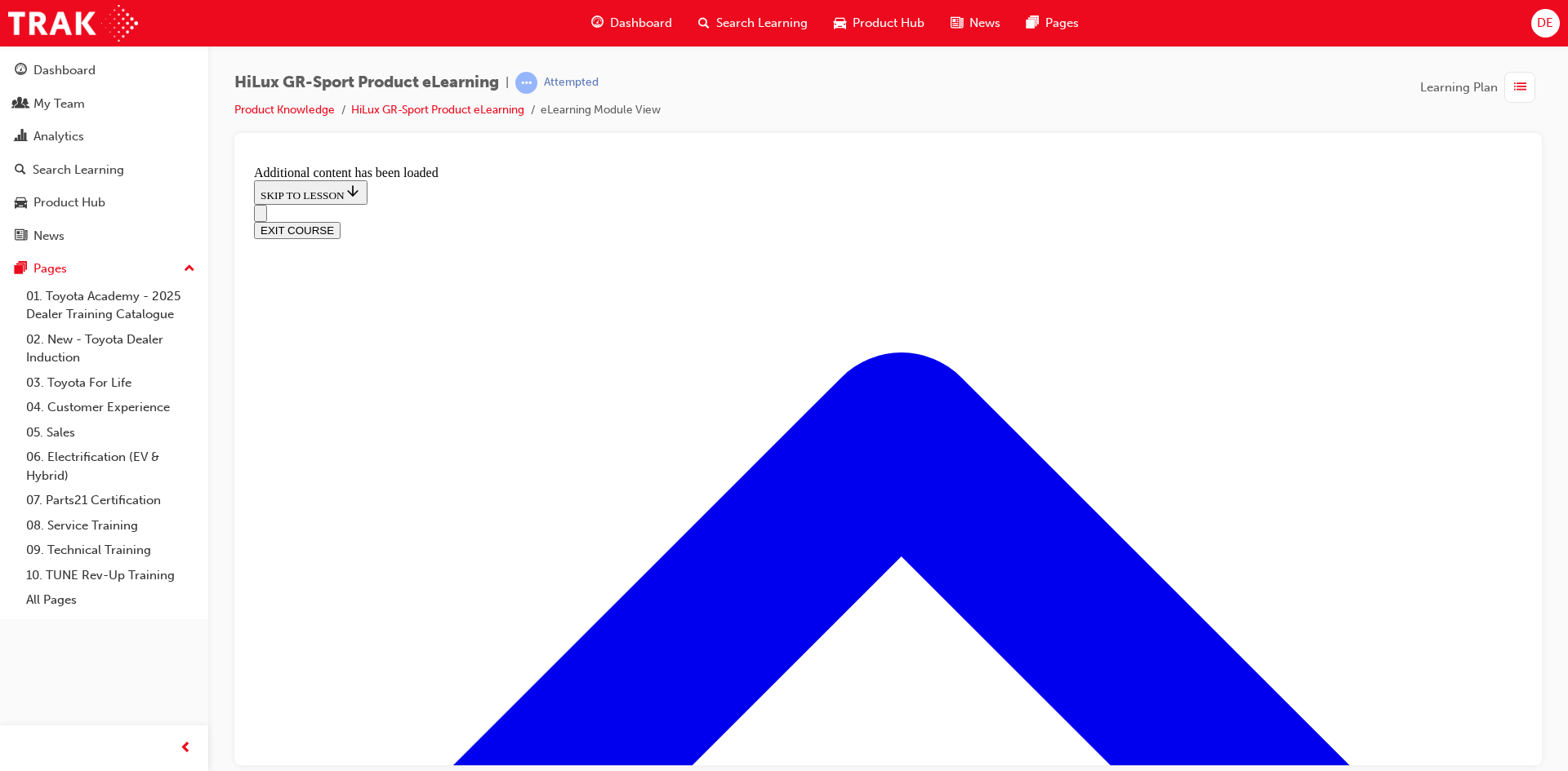
checkbox input "true"
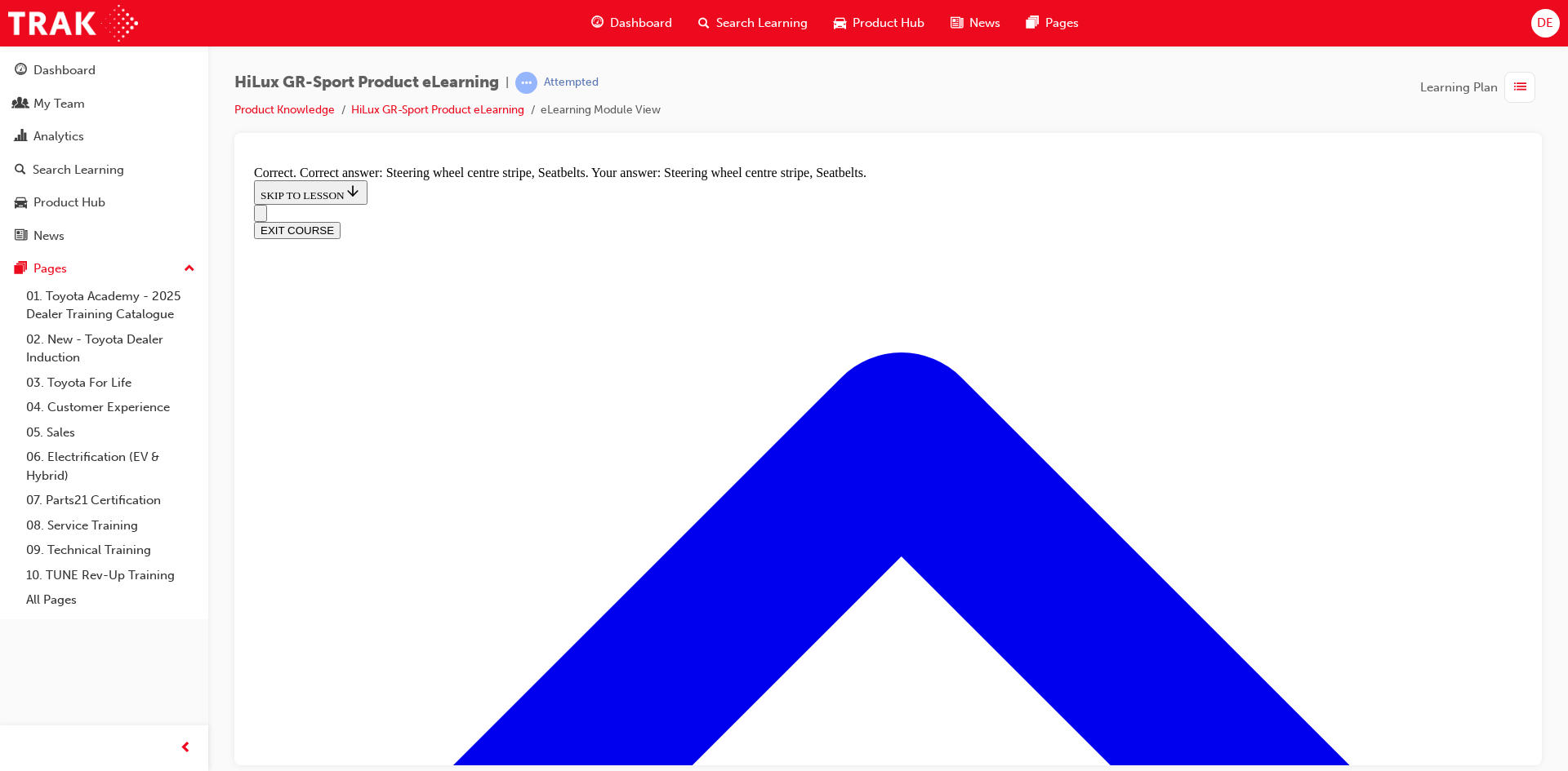
radio input "true"
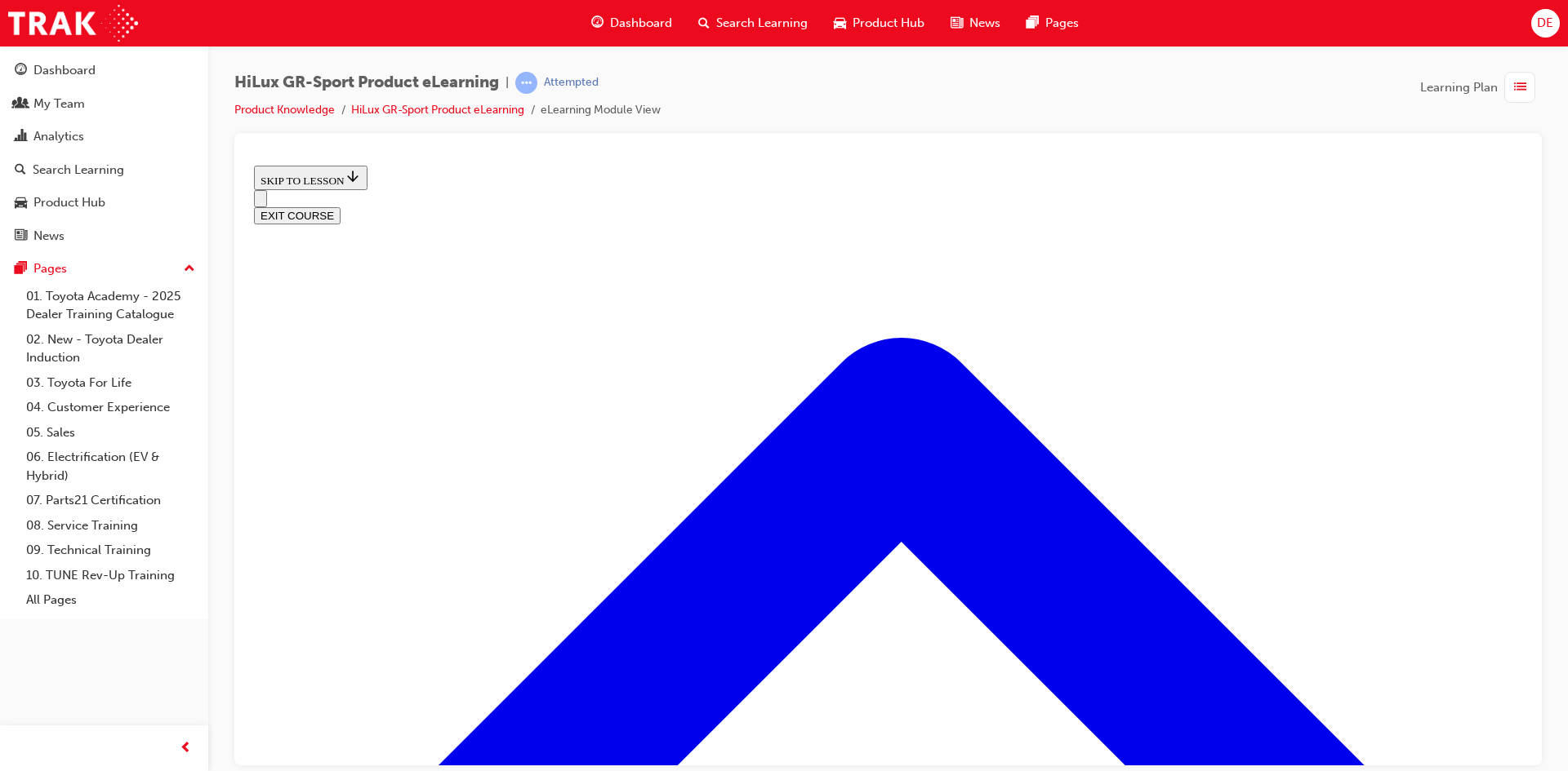
scroll to position [661, 0]
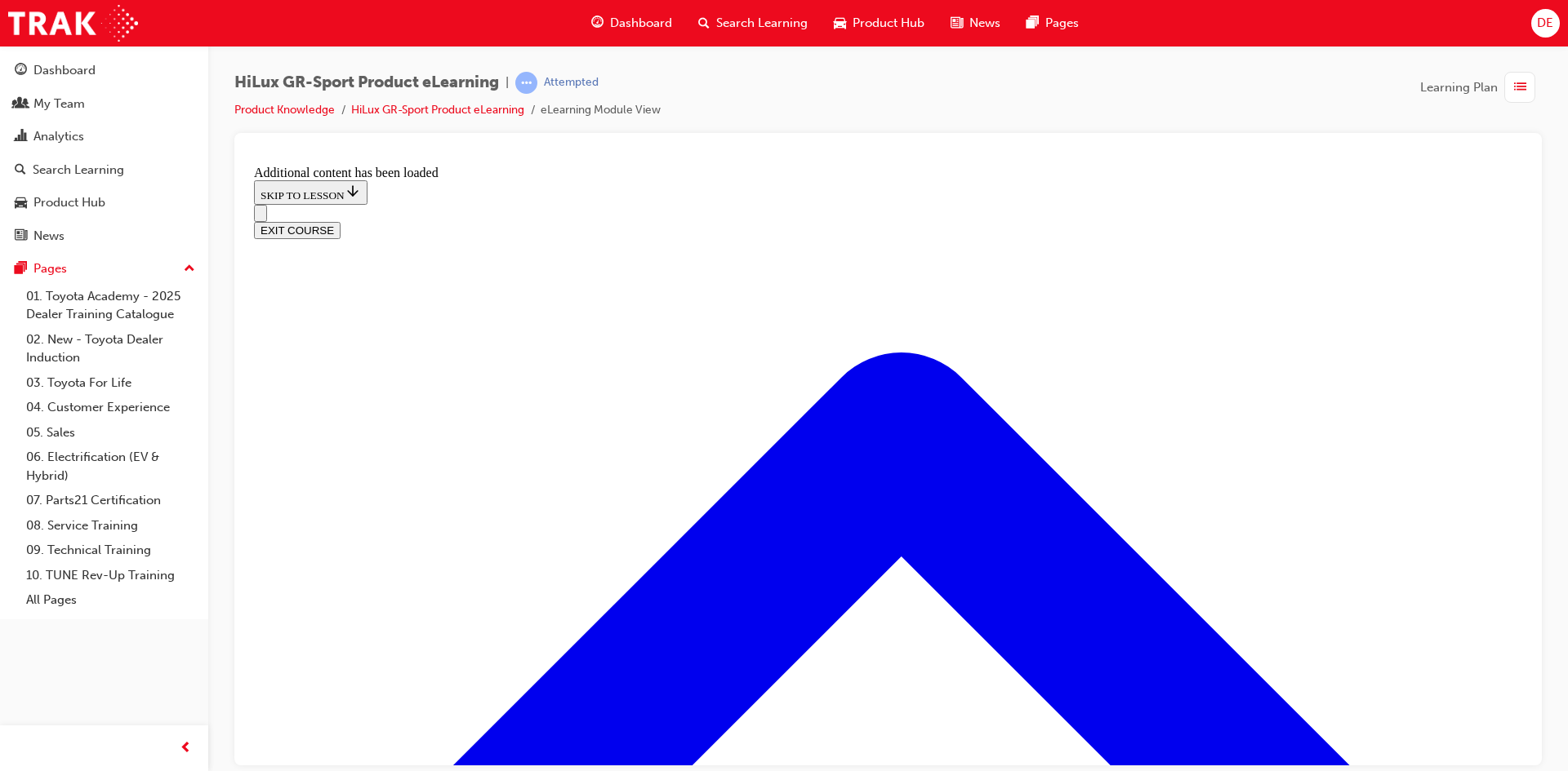
scroll to position [1111, 0]
radio input "true"
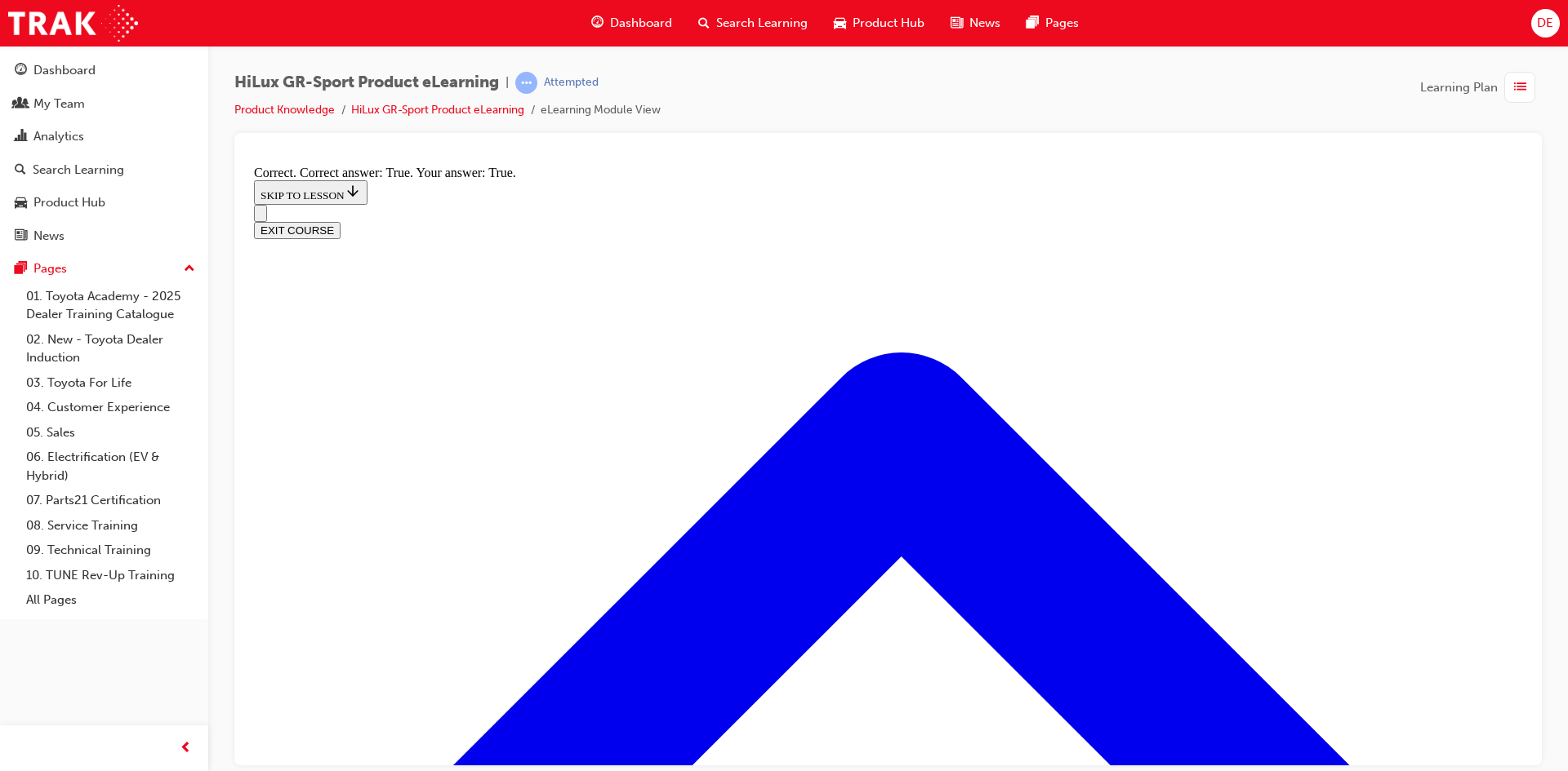
scroll to position [1288, 0]
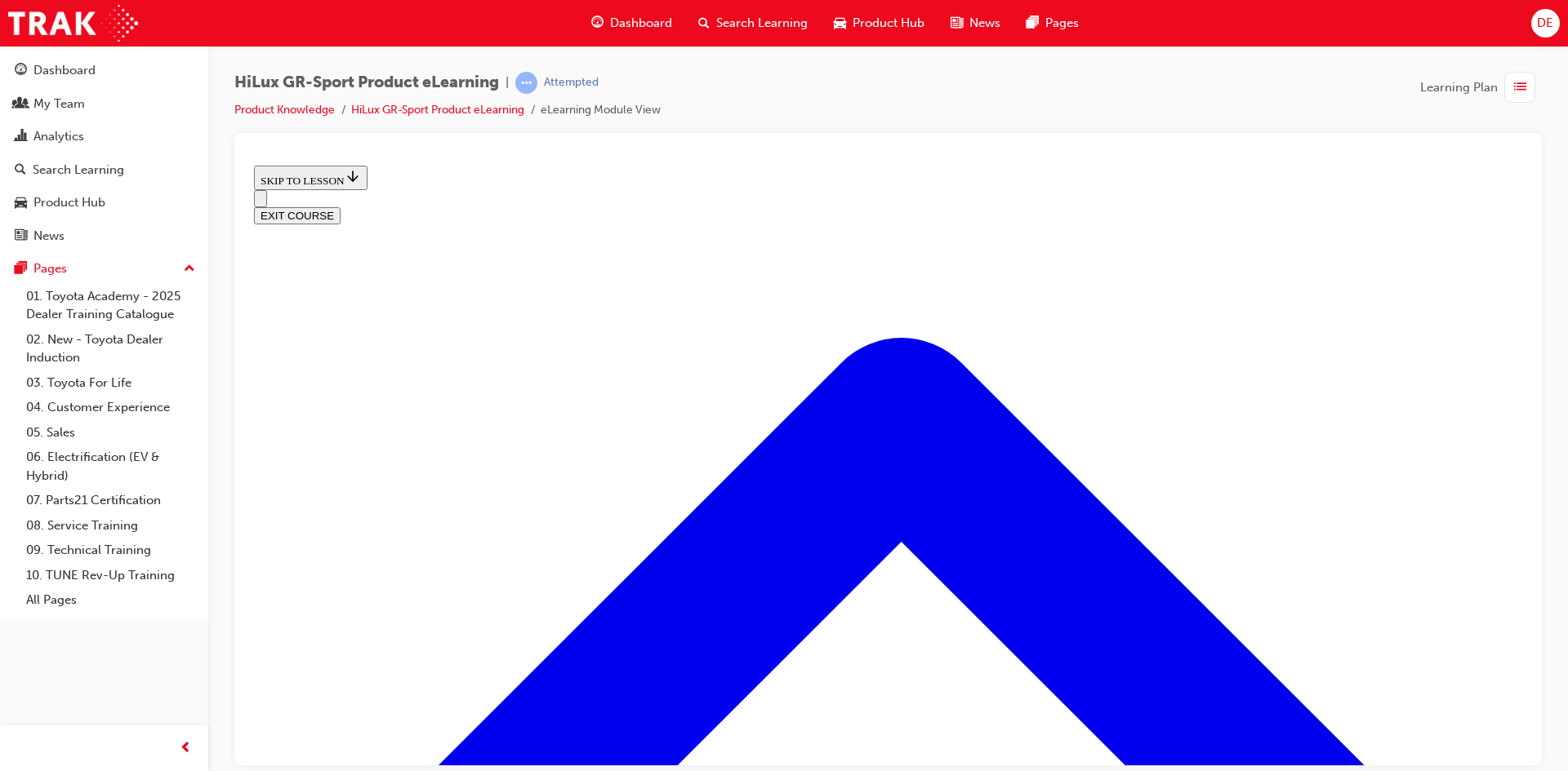
scroll to position [2103, 0]
click at [340, 207] on button "EXIT COURSE" at bounding box center [297, 215] width 87 height 17
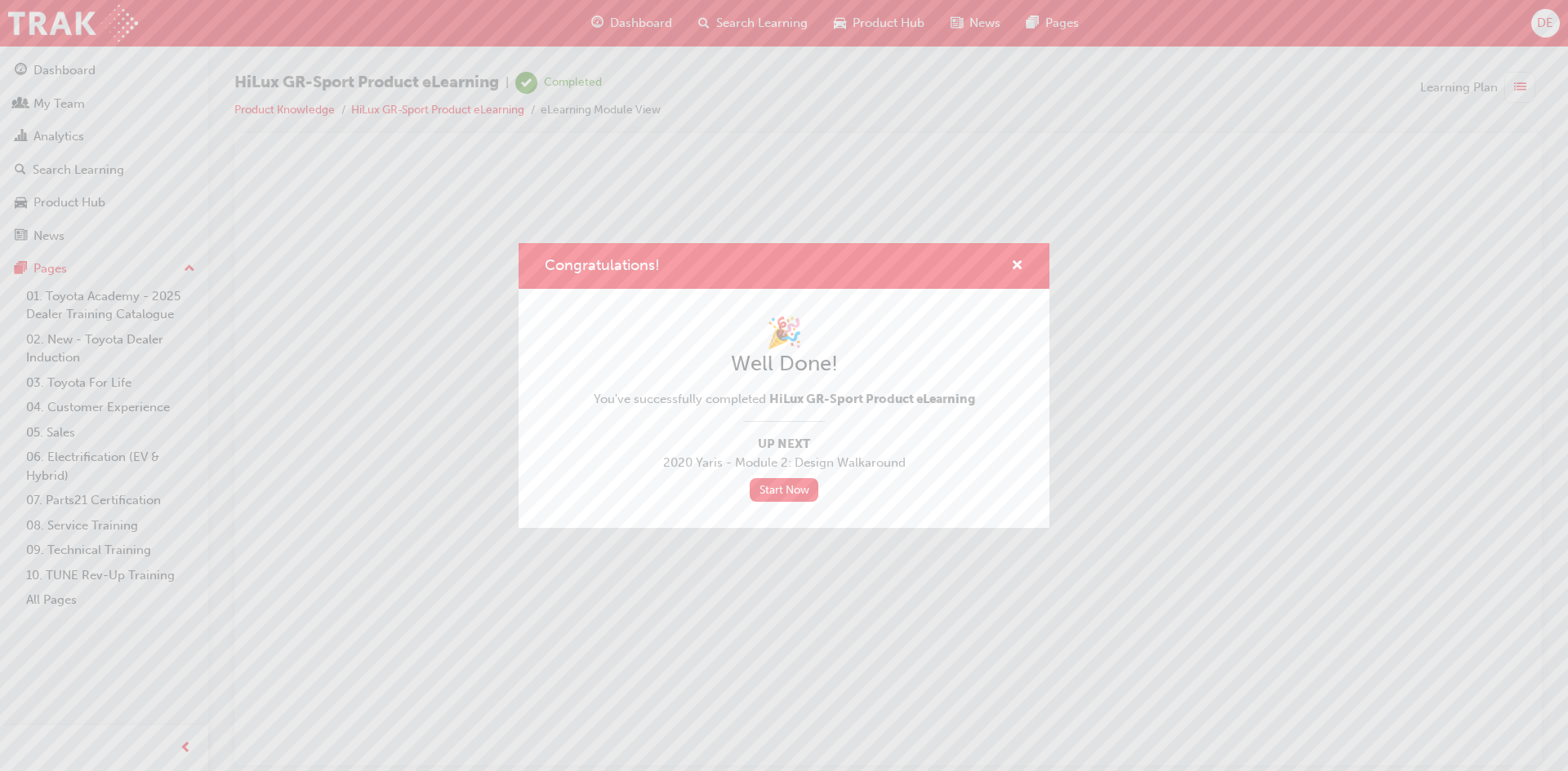
scroll to position [0, 0]
